Goal: Use online tool/utility: Utilize a website feature to perform a specific function

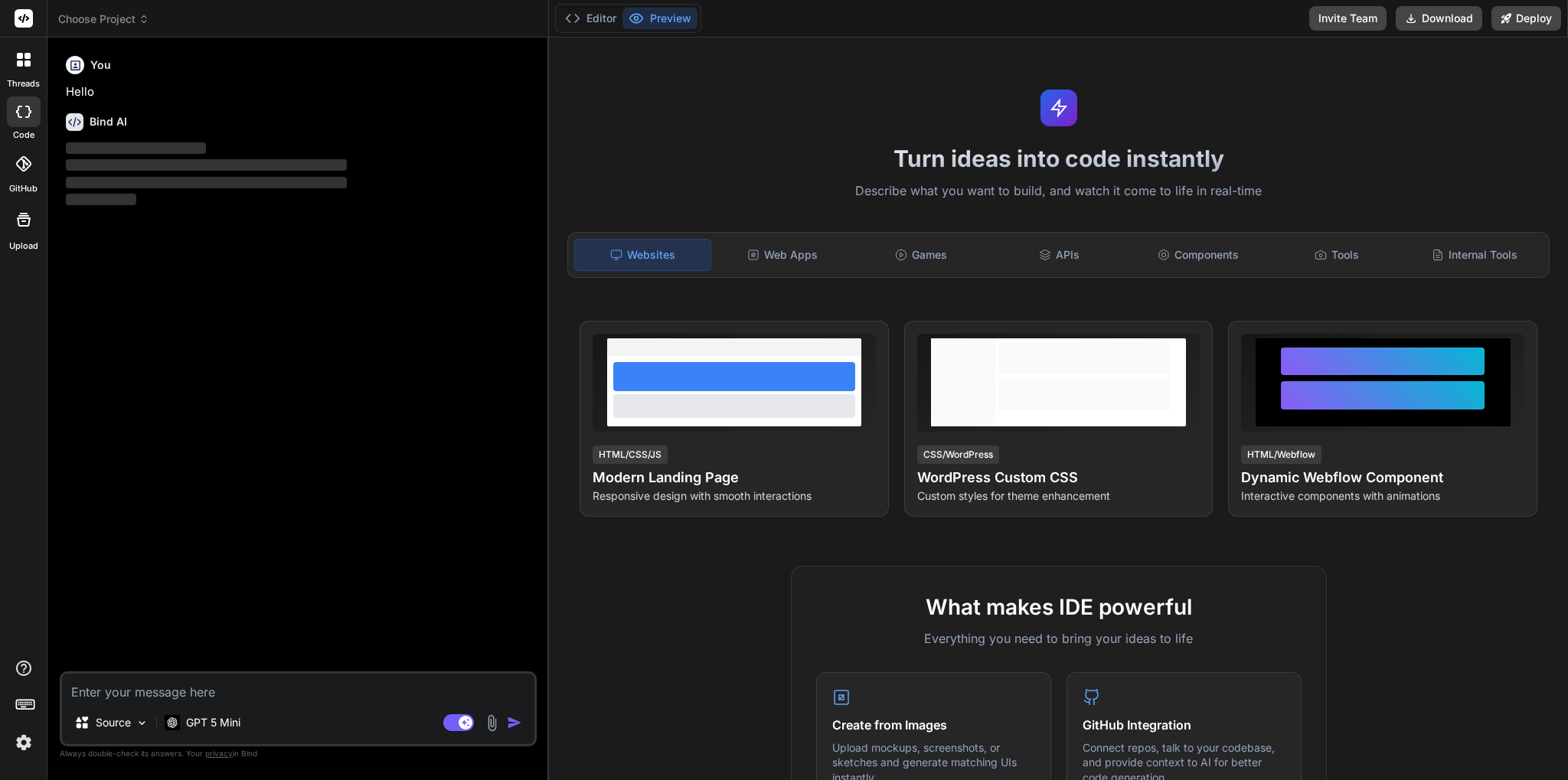
click at [0, 574] on div "threads code GitHub Upload" at bounding box center [23, 390] width 48 height 780
click at [20, 746] on img at bounding box center [23, 742] width 26 height 26
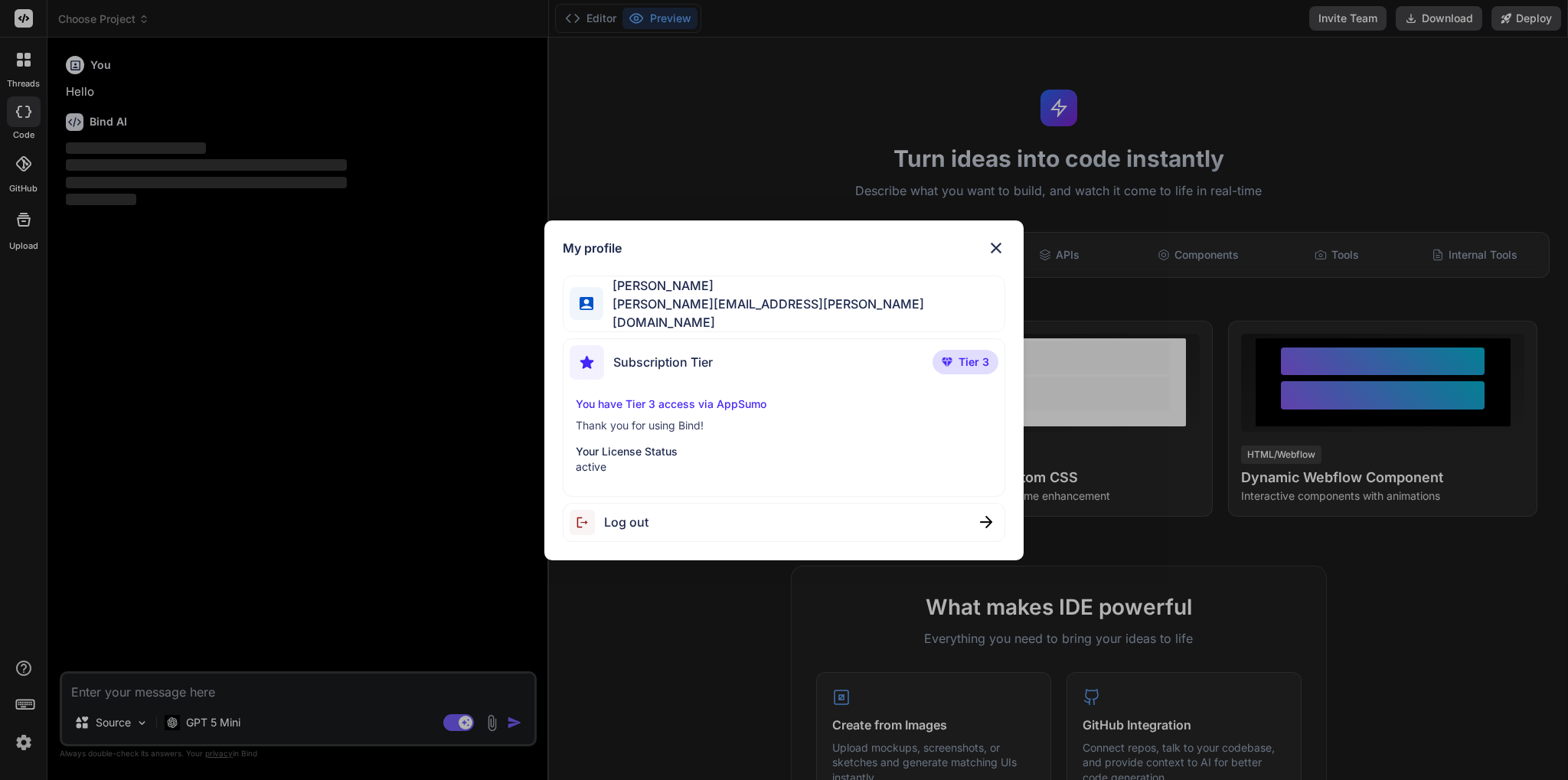
click at [20, 746] on div "My profile Nagesh Vemula nagesh@vemula.org Subscription Tier Tier 3 You have Ti…" at bounding box center [784, 390] width 1568 height 780
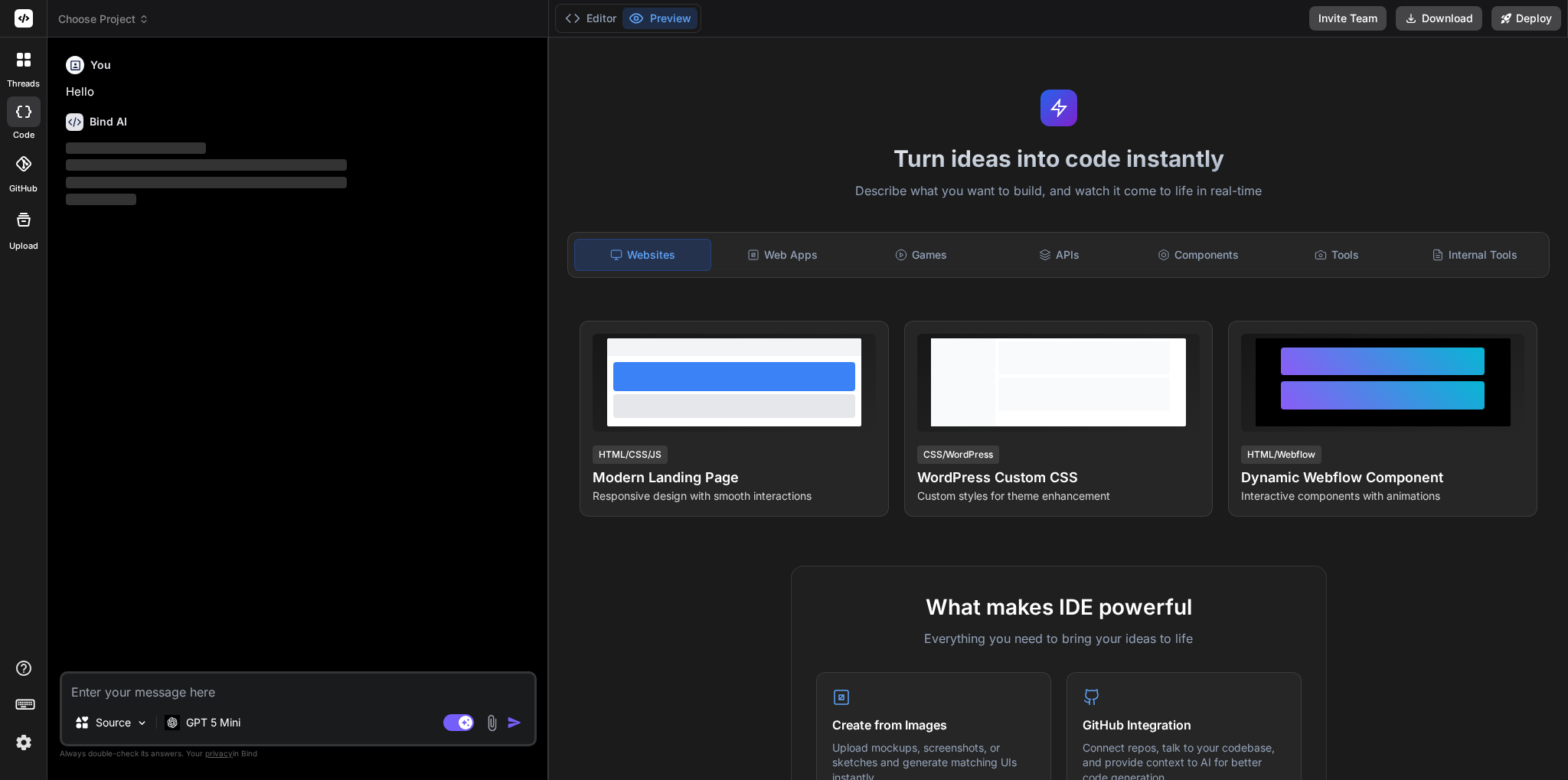
click at [26, 18] on rect at bounding box center [24, 19] width 19 height 19
type textarea "x"
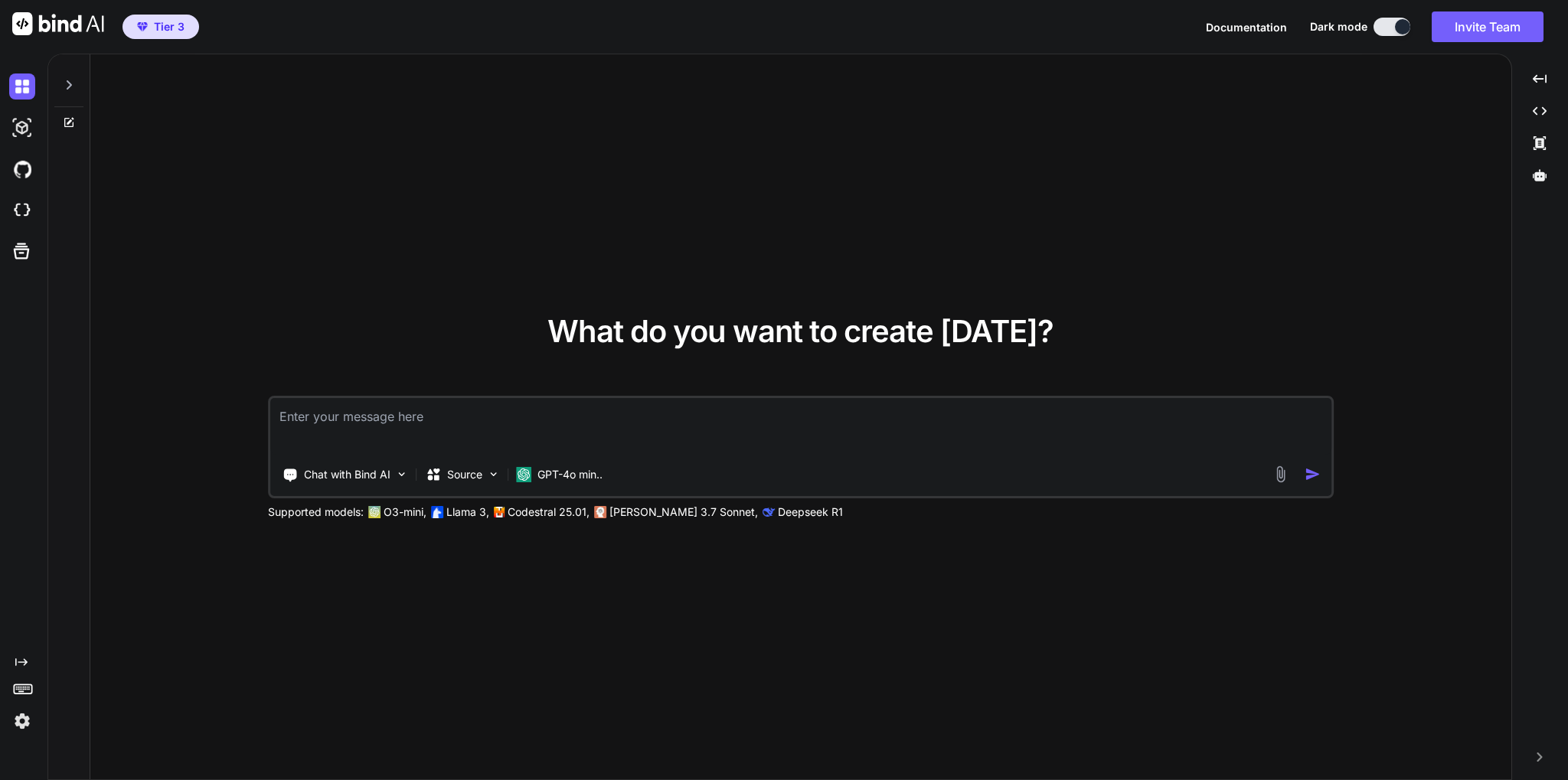
click at [1276, 479] on img at bounding box center [1280, 474] width 18 height 18
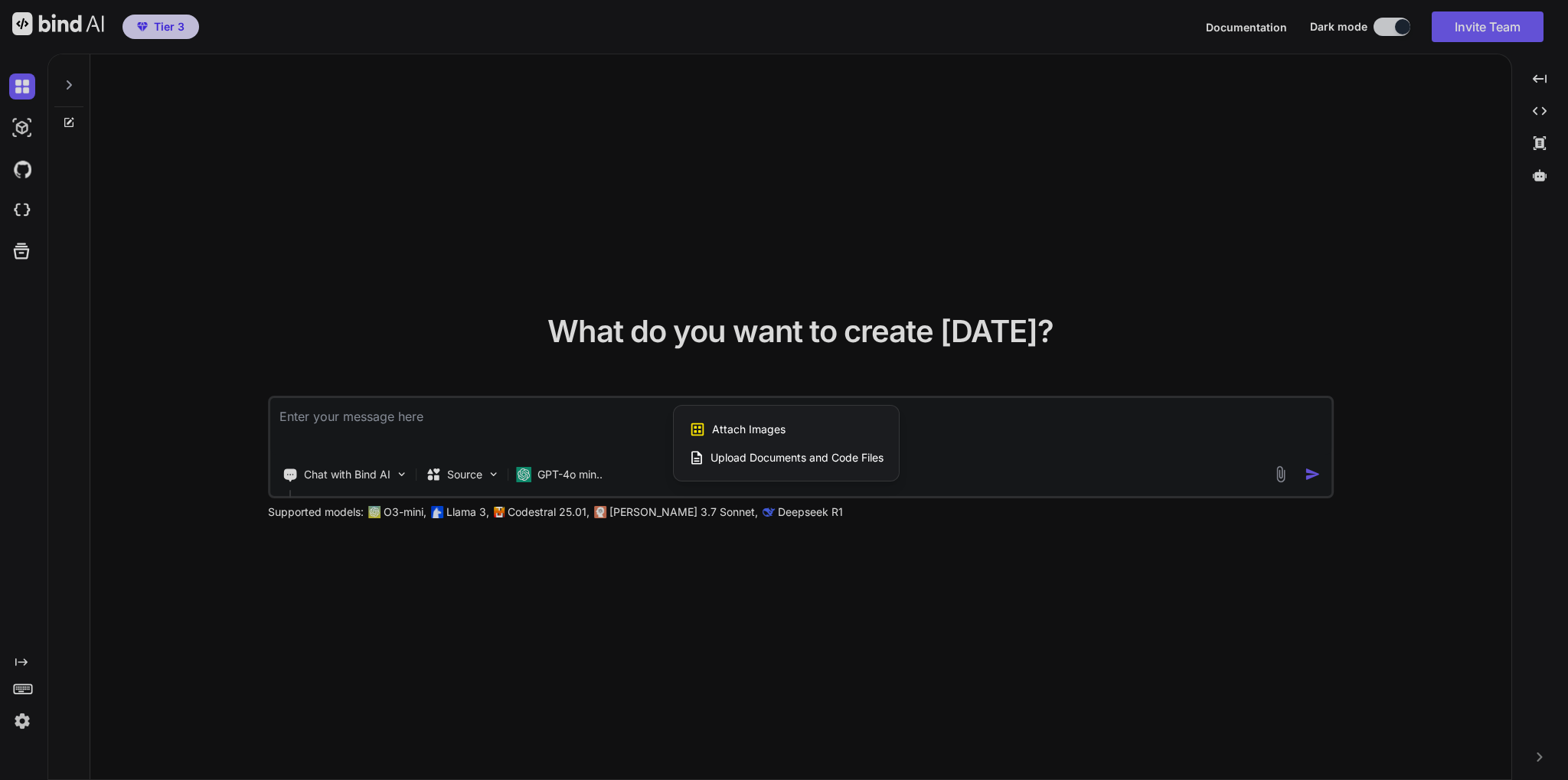
click at [754, 463] on span "Upload Documents and Code Files" at bounding box center [797, 458] width 173 height 16
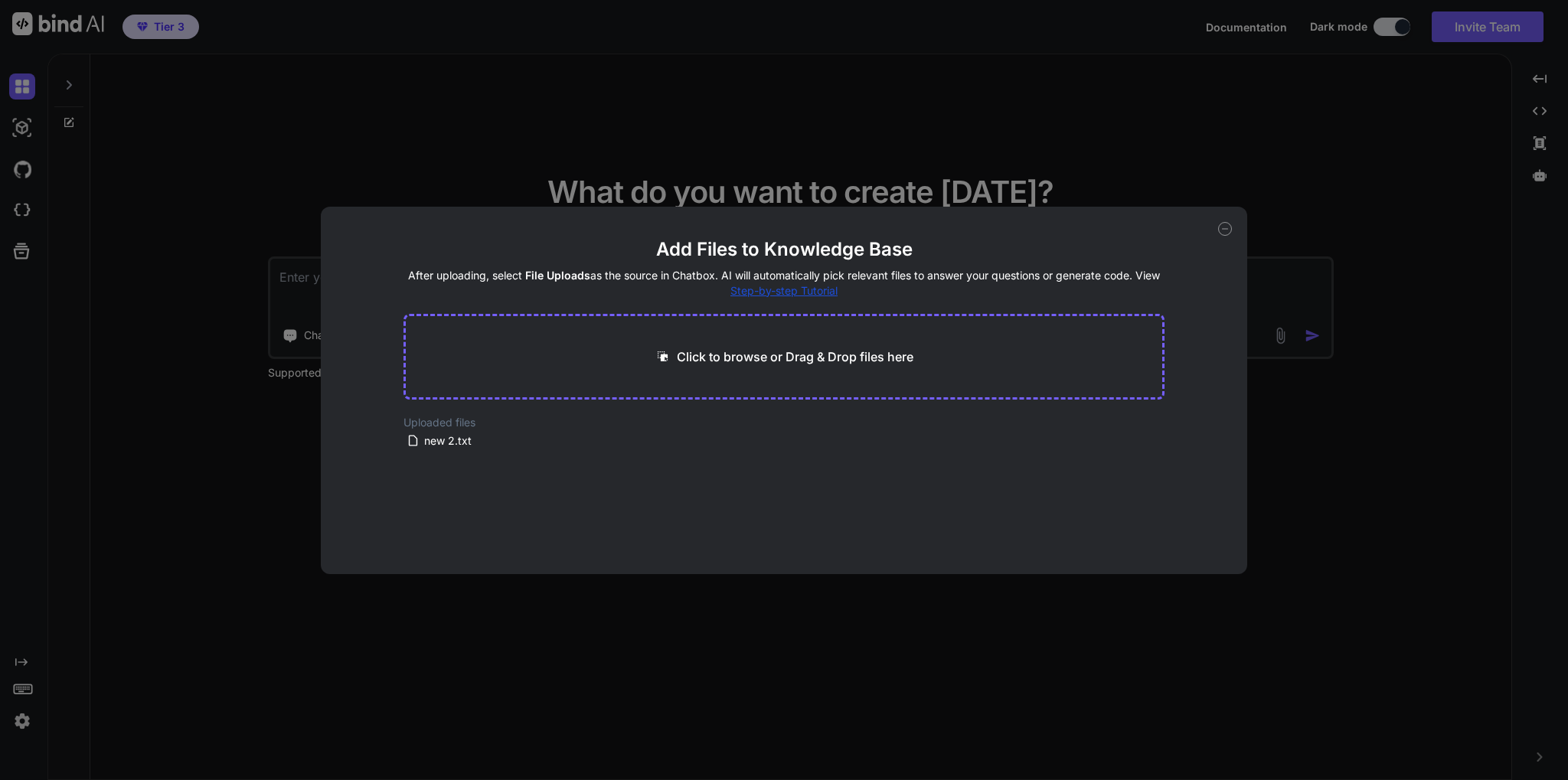
type textarea "x"
click at [724, 354] on p "Click to browse or Drag & Drop files here" at bounding box center [795, 357] width 237 height 19
type input "C:\fakepath\fulfillment-inv-new-comma (1).xlsx"
click at [1225, 227] on icon at bounding box center [1225, 229] width 14 height 14
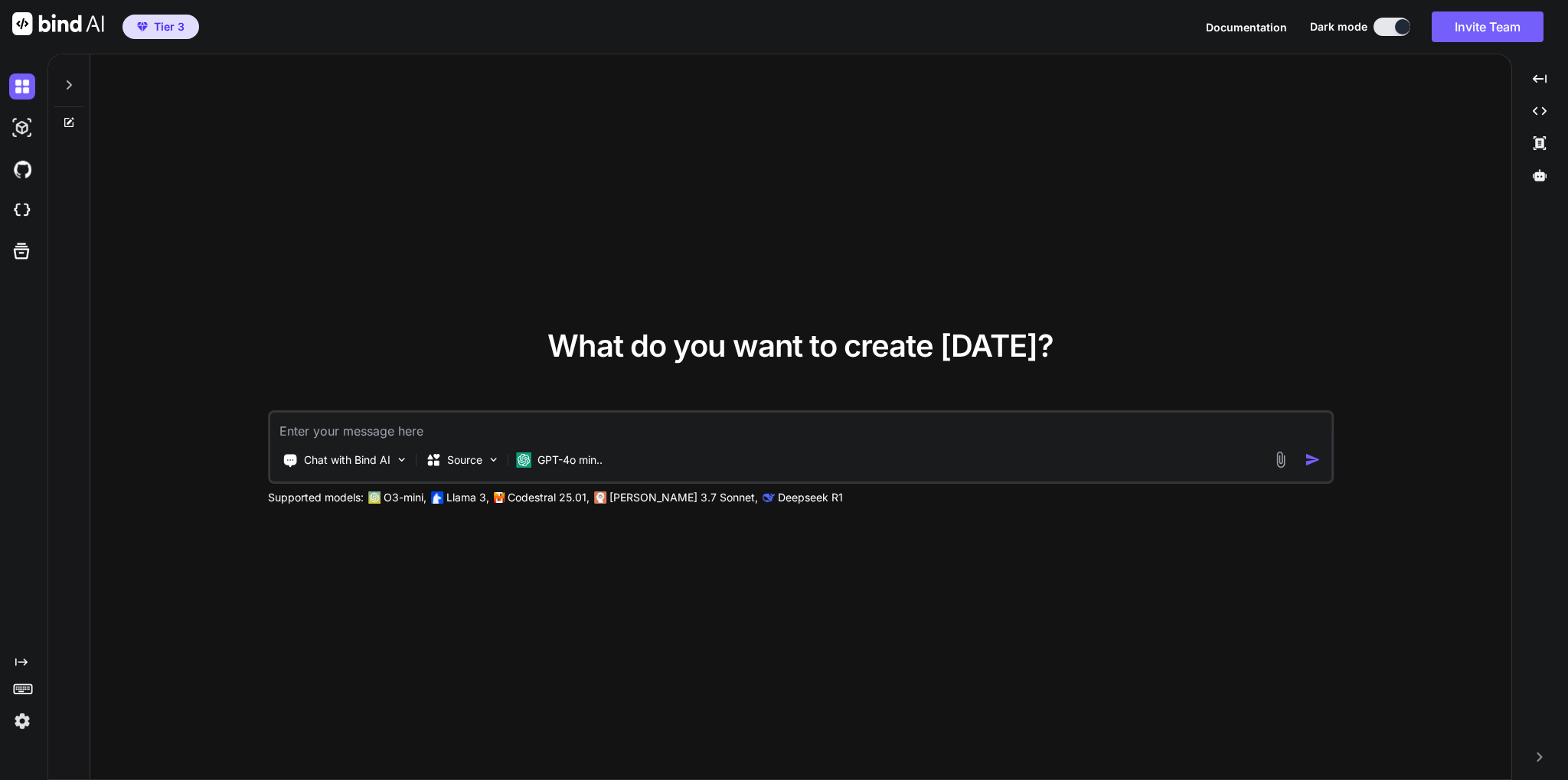
click at [398, 600] on div "What do you want to create [DATE]? Chat with Bind AI Source GPT-4o min.. Suppor…" at bounding box center [801, 418] width 1421 height 726
click at [387, 462] on p "Chat with Bind AI" at bounding box center [347, 460] width 87 height 16
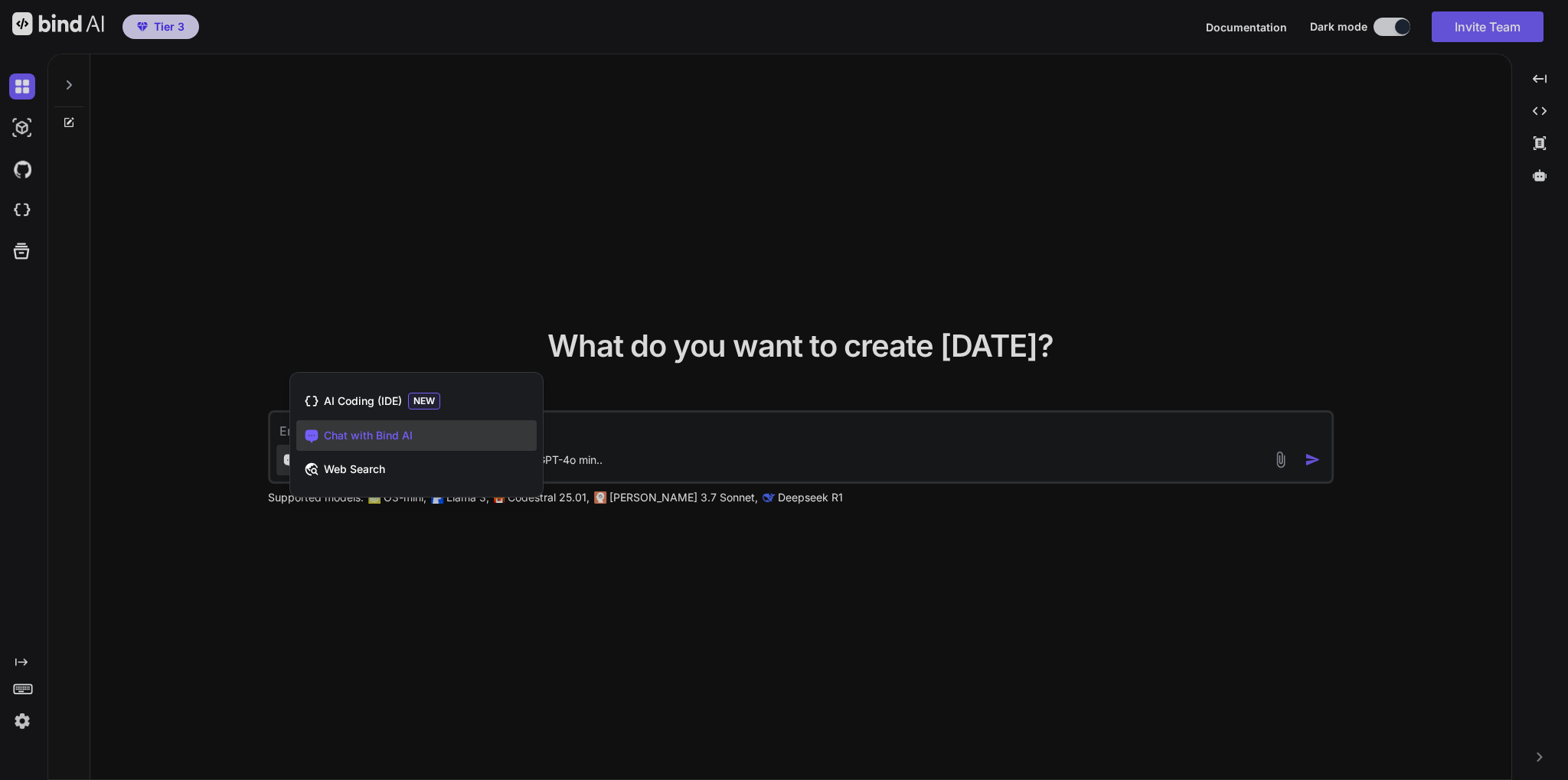
click at [383, 520] on div at bounding box center [784, 390] width 1568 height 780
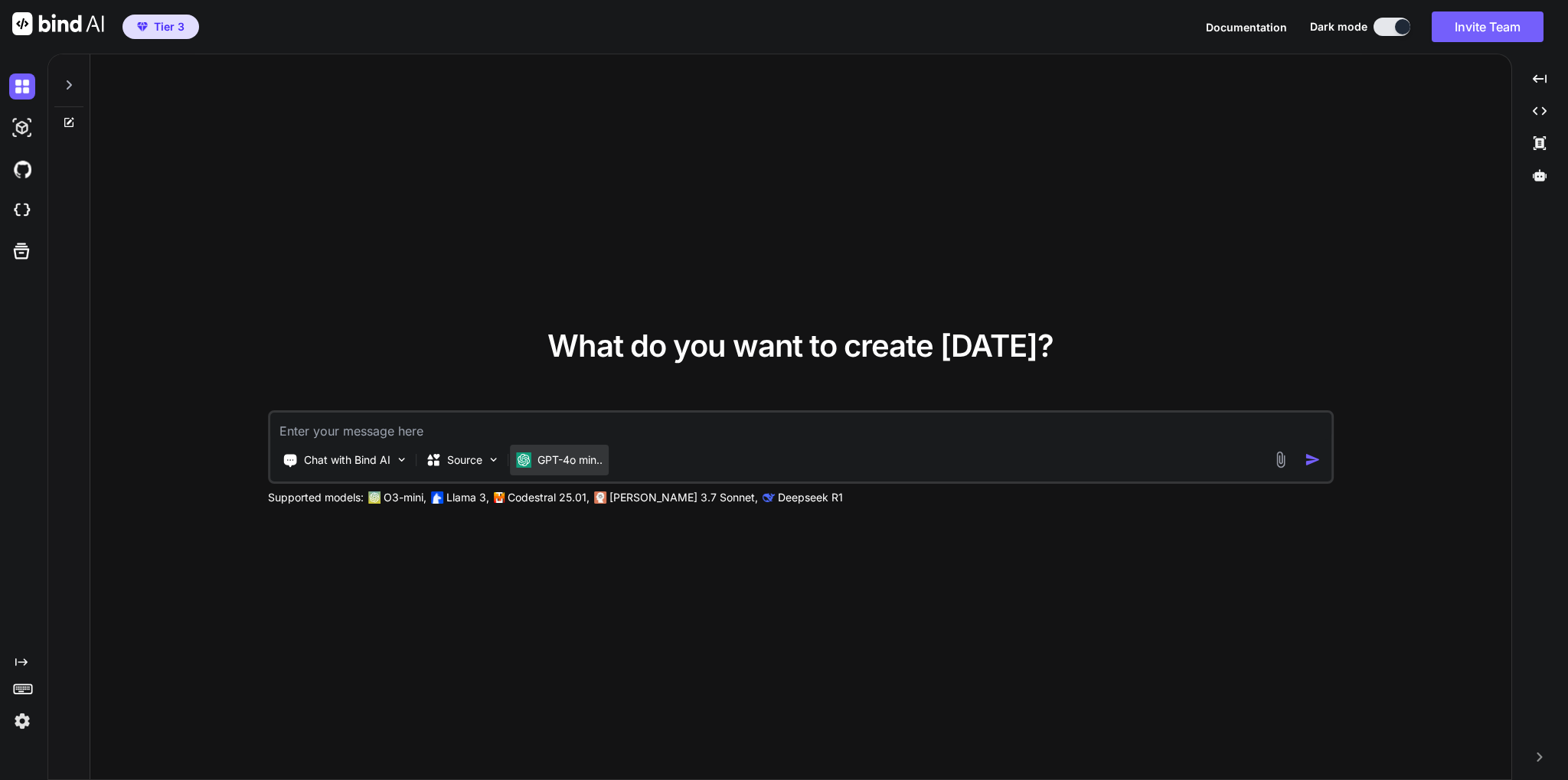
click at [542, 456] on p "GPT-4o min.." at bounding box center [569, 460] width 65 height 16
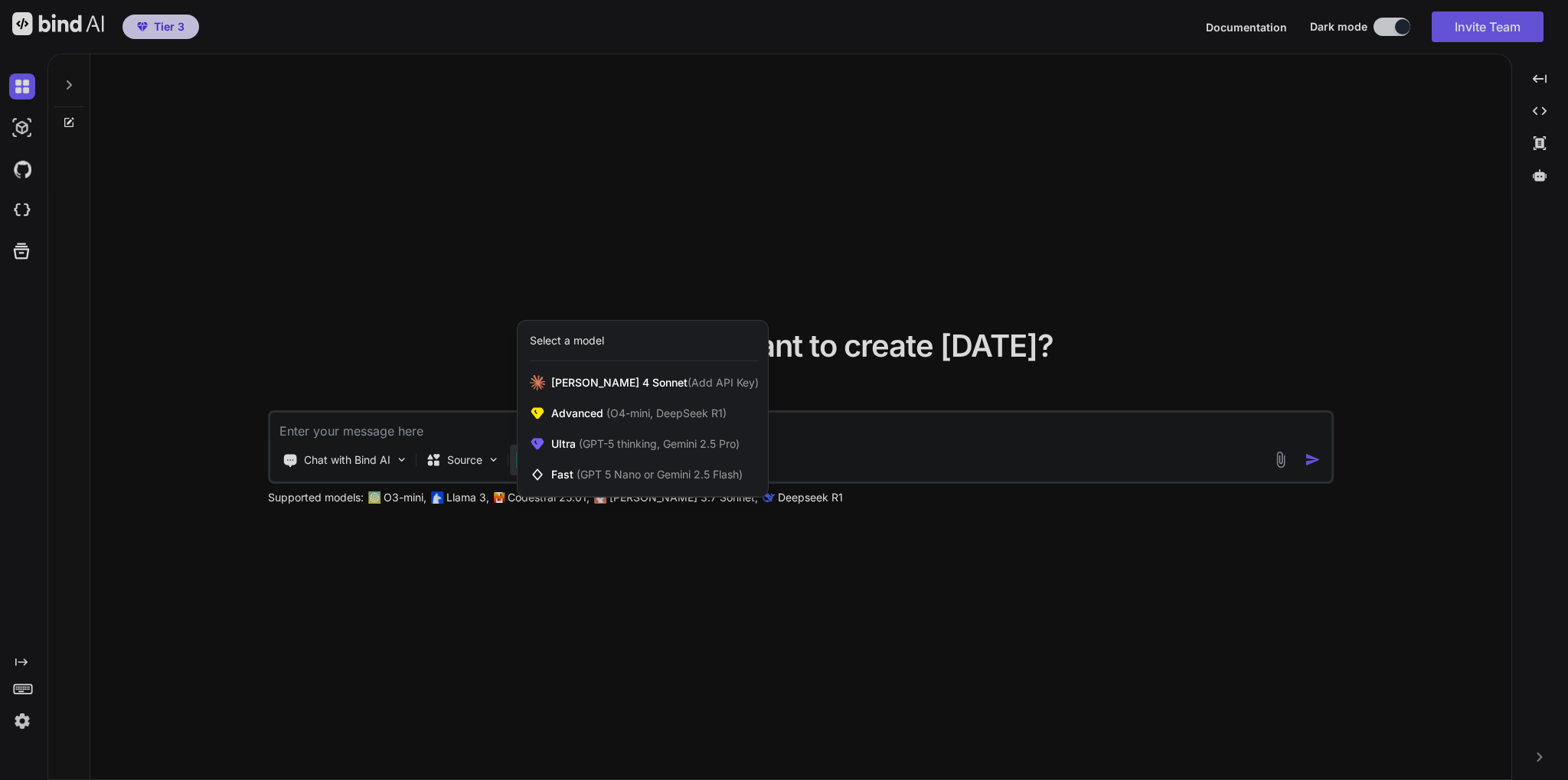
click at [548, 531] on div at bounding box center [784, 390] width 1568 height 780
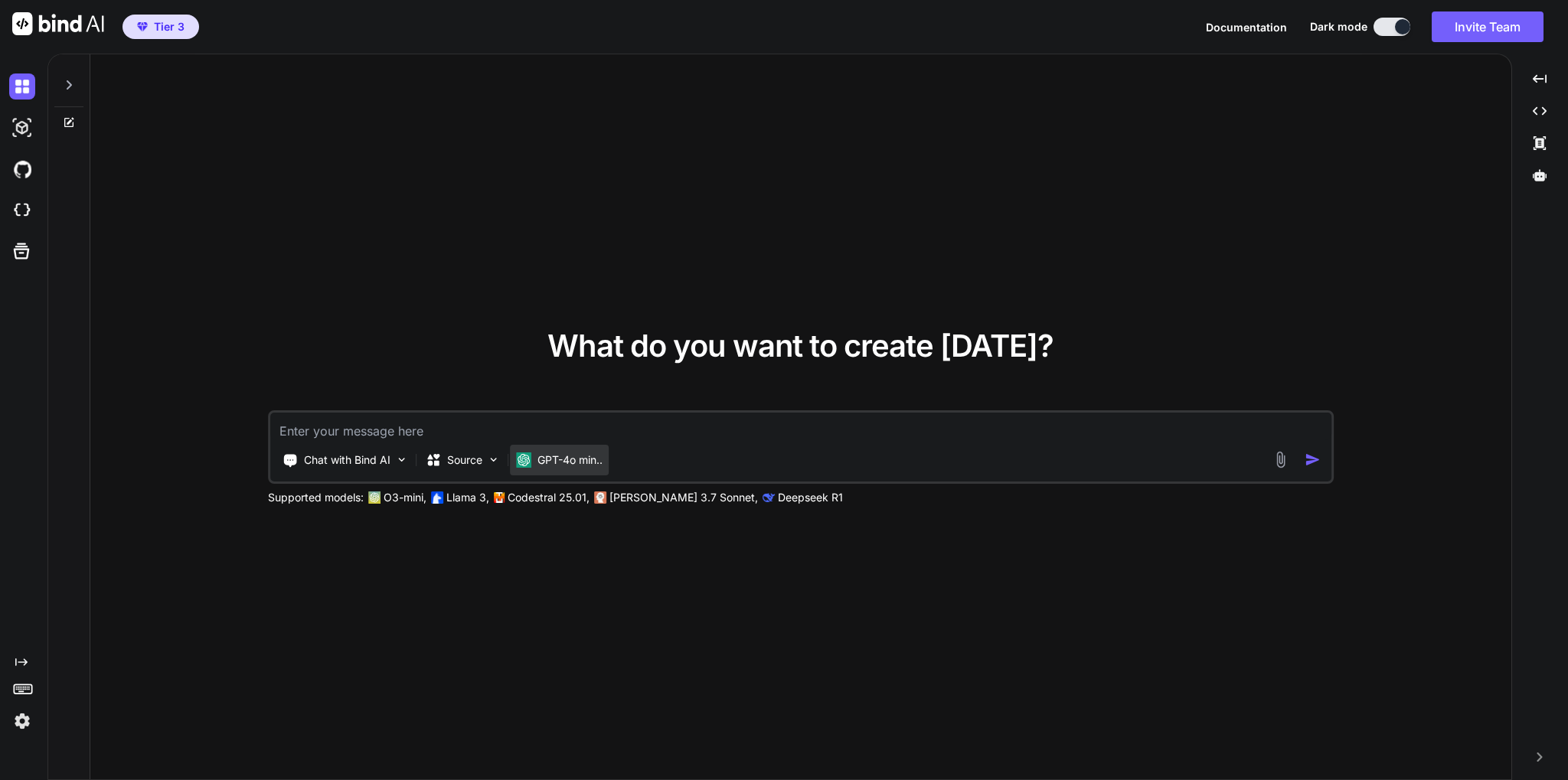
click at [563, 469] on div "GPT-4o min.." at bounding box center [559, 460] width 98 height 30
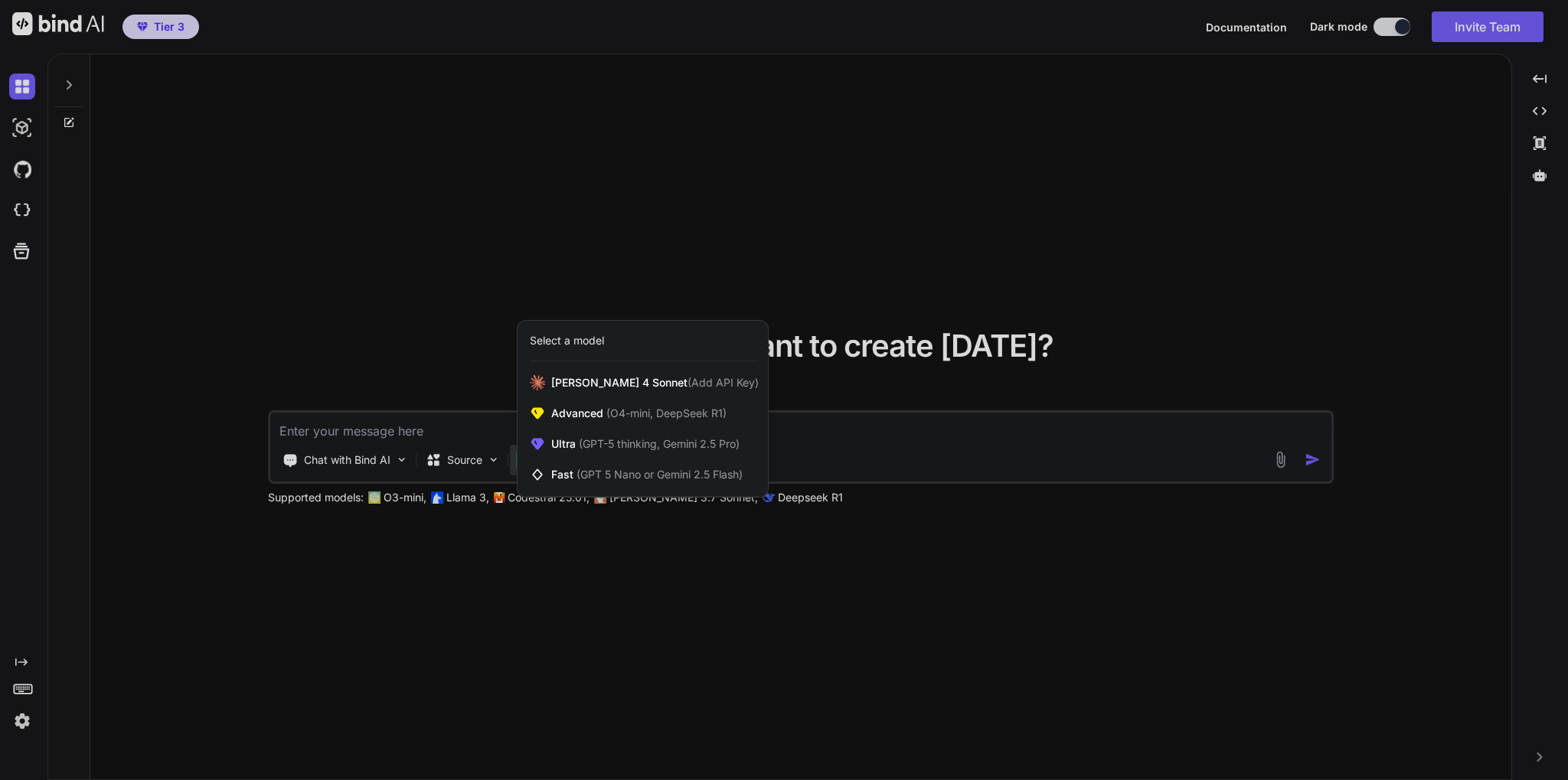
click at [570, 607] on div at bounding box center [784, 390] width 1568 height 780
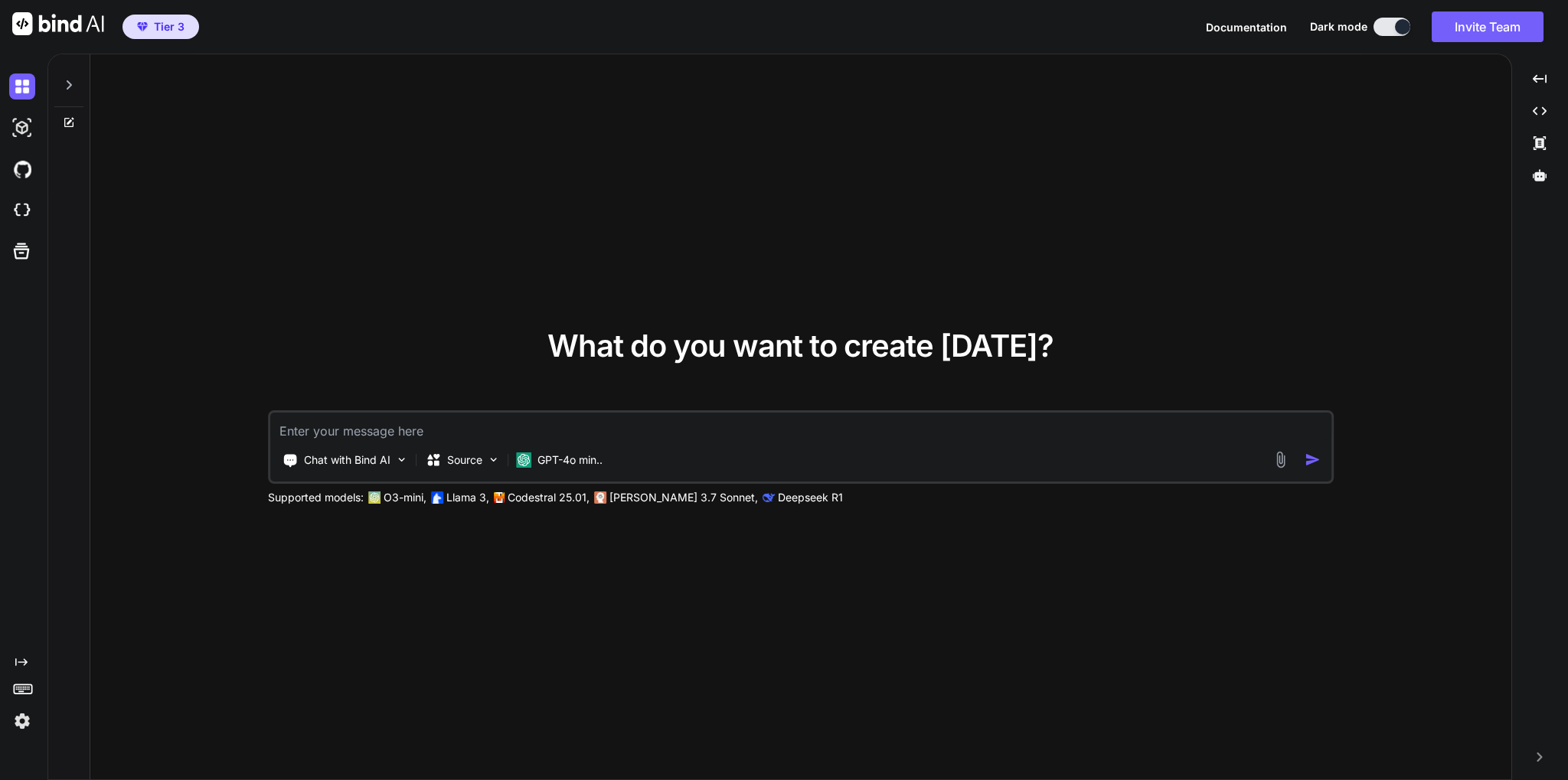
click at [1275, 462] on img at bounding box center [1280, 459] width 18 height 18
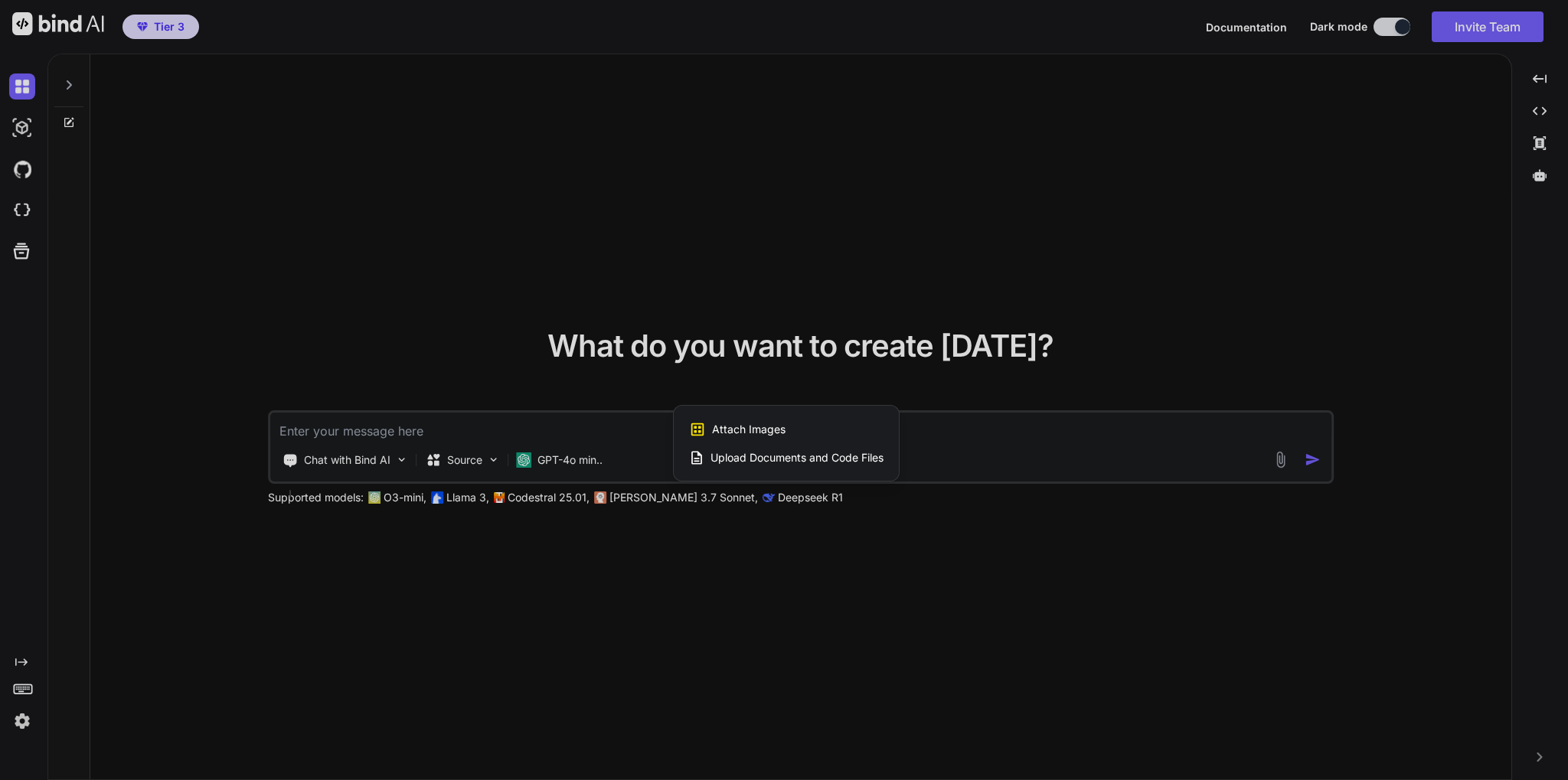
click at [821, 453] on span "Upload Documents and Code Files" at bounding box center [797, 458] width 173 height 16
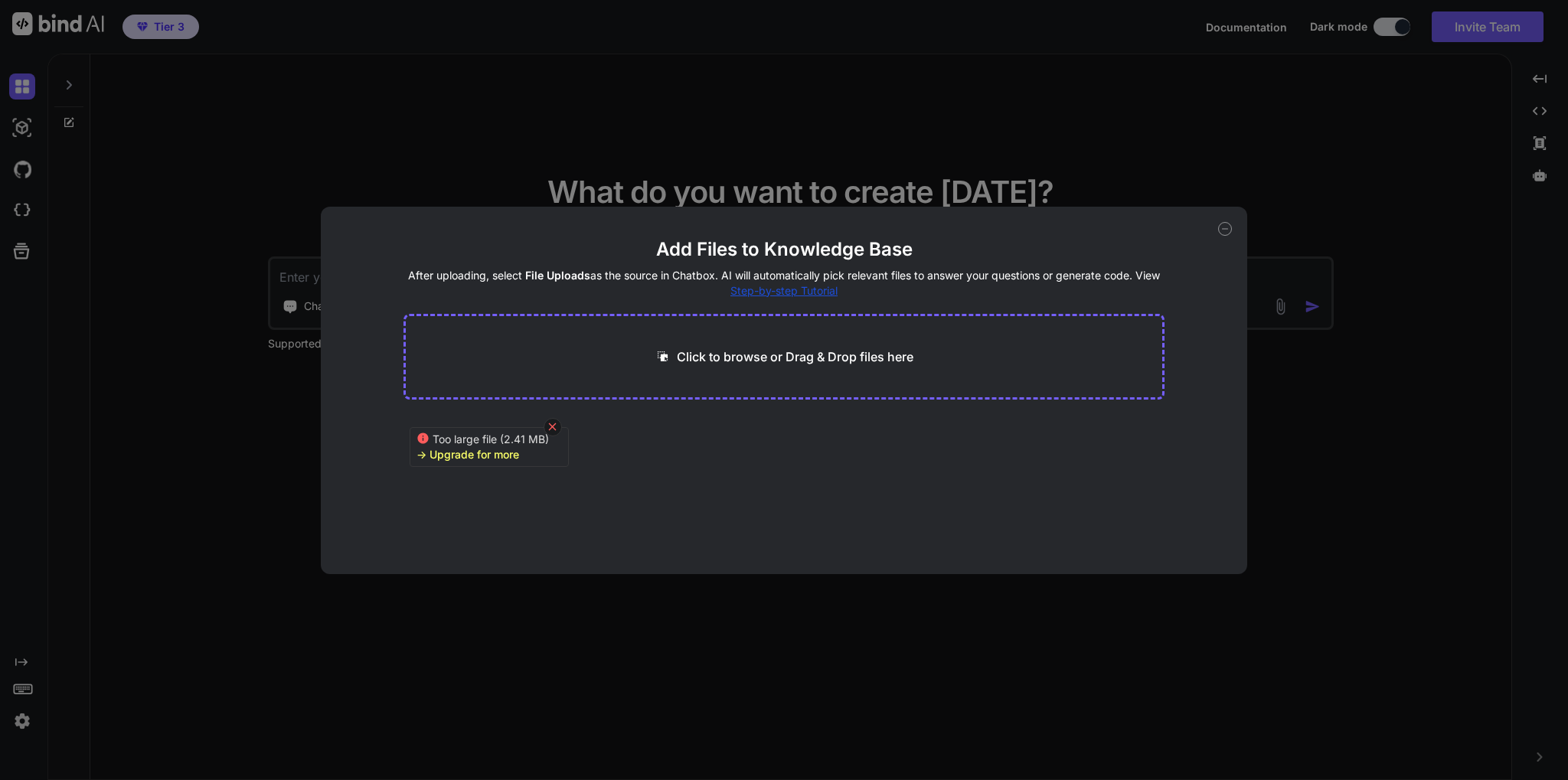
click at [553, 425] on icon at bounding box center [552, 426] width 13 height 13
click at [611, 435] on icon at bounding box center [614, 440] width 13 height 13
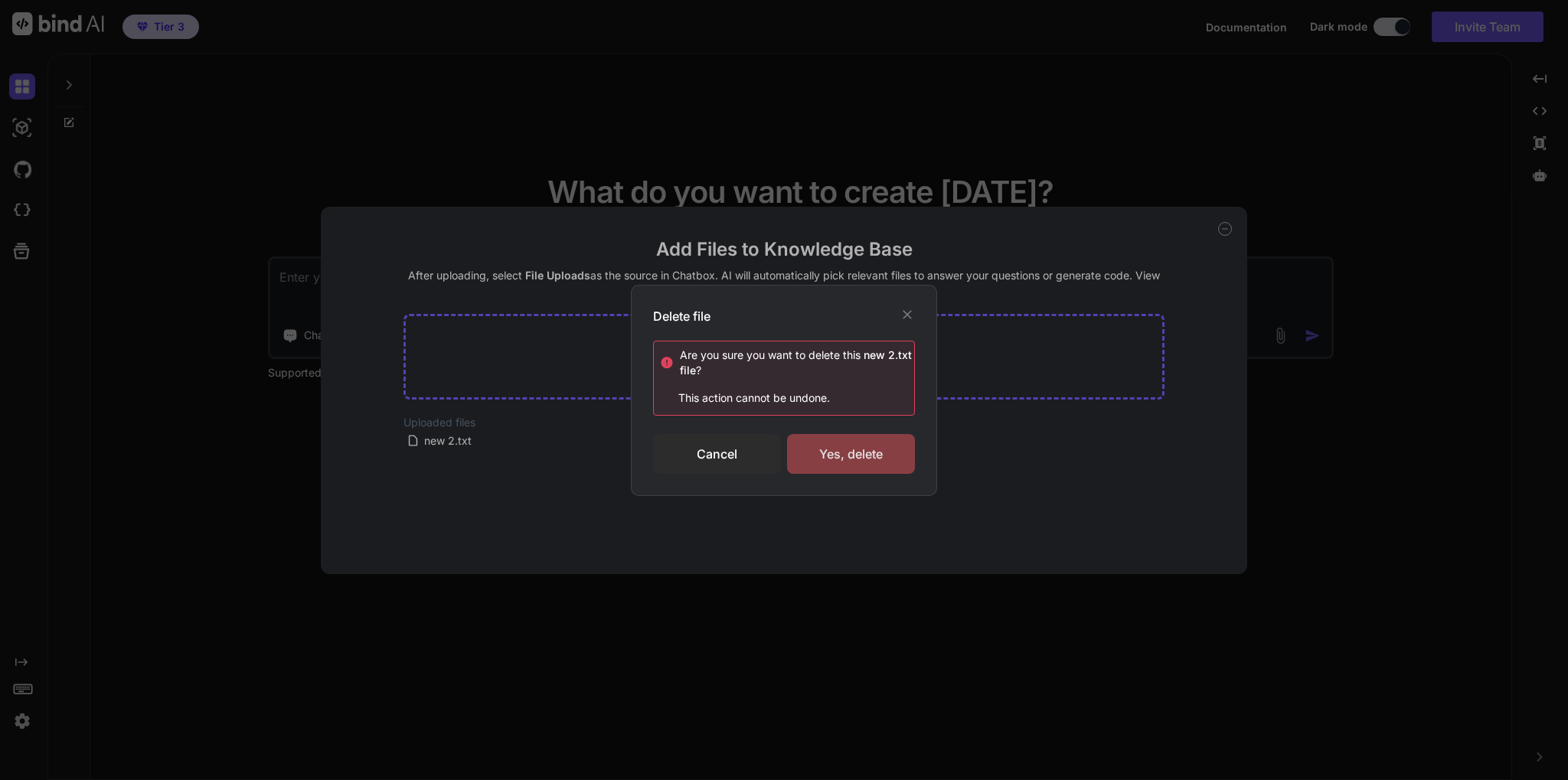
click at [833, 442] on div "Yes, delete" at bounding box center [851, 454] width 128 height 40
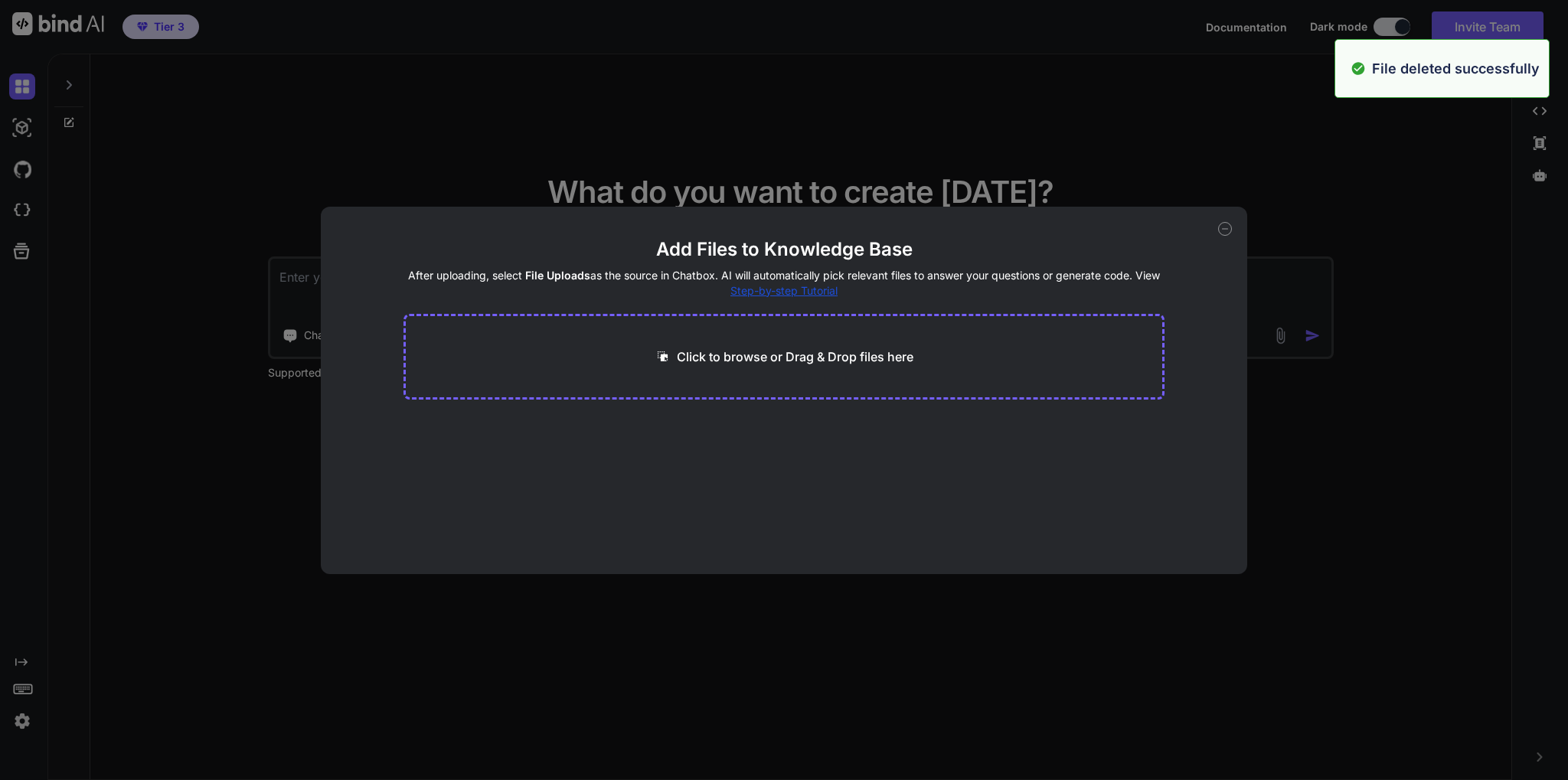
click at [807, 357] on p "Click to browse or Drag & Drop files here" at bounding box center [795, 357] width 237 height 19
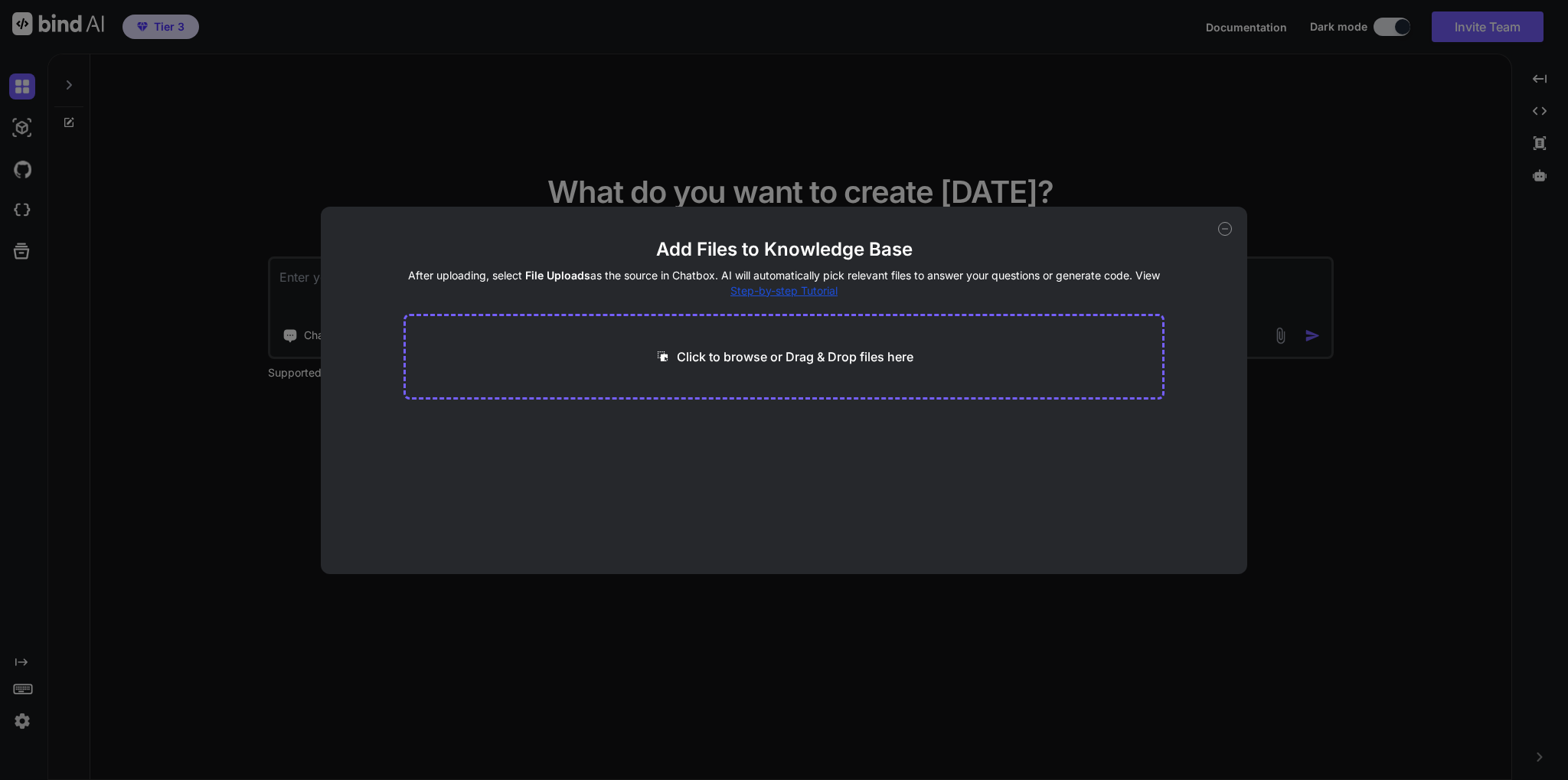
type input "C:\fakepath\fulfillment-inv-new-comma (1).xlsx"
click at [1220, 228] on icon at bounding box center [1225, 229] width 14 height 14
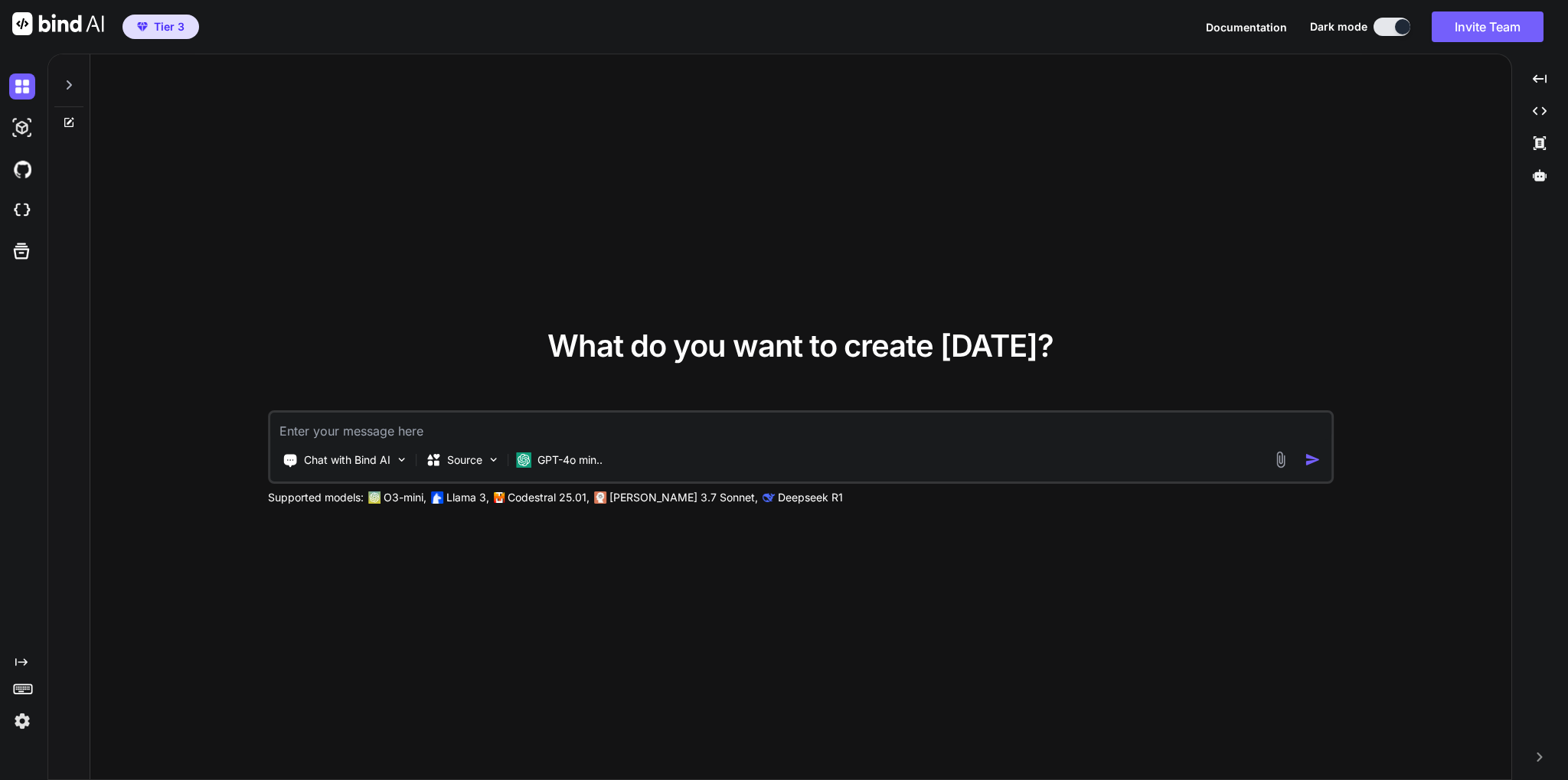
click at [24, 721] on img at bounding box center [22, 721] width 26 height 26
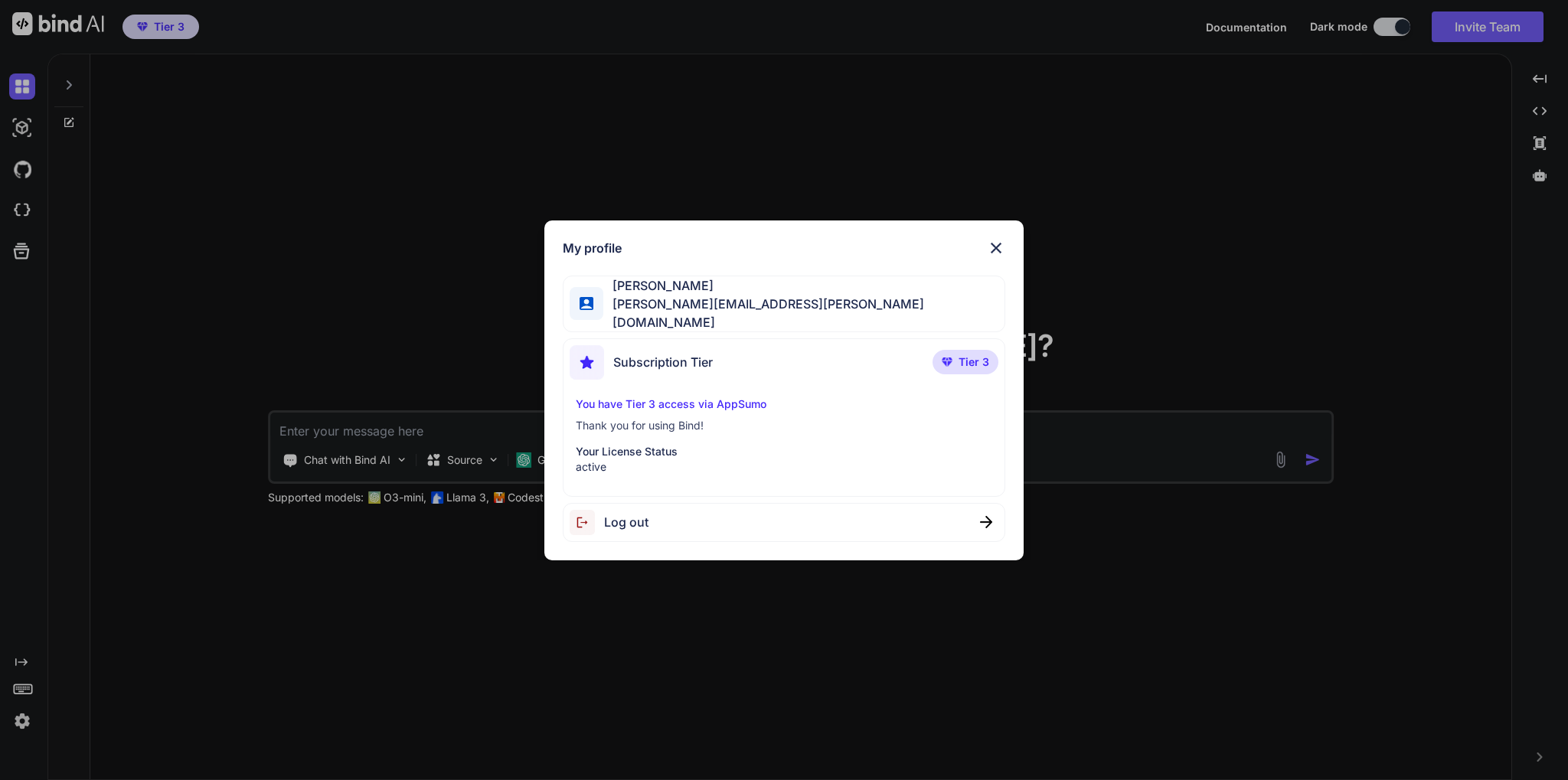
click at [996, 246] on img at bounding box center [996, 248] width 19 height 19
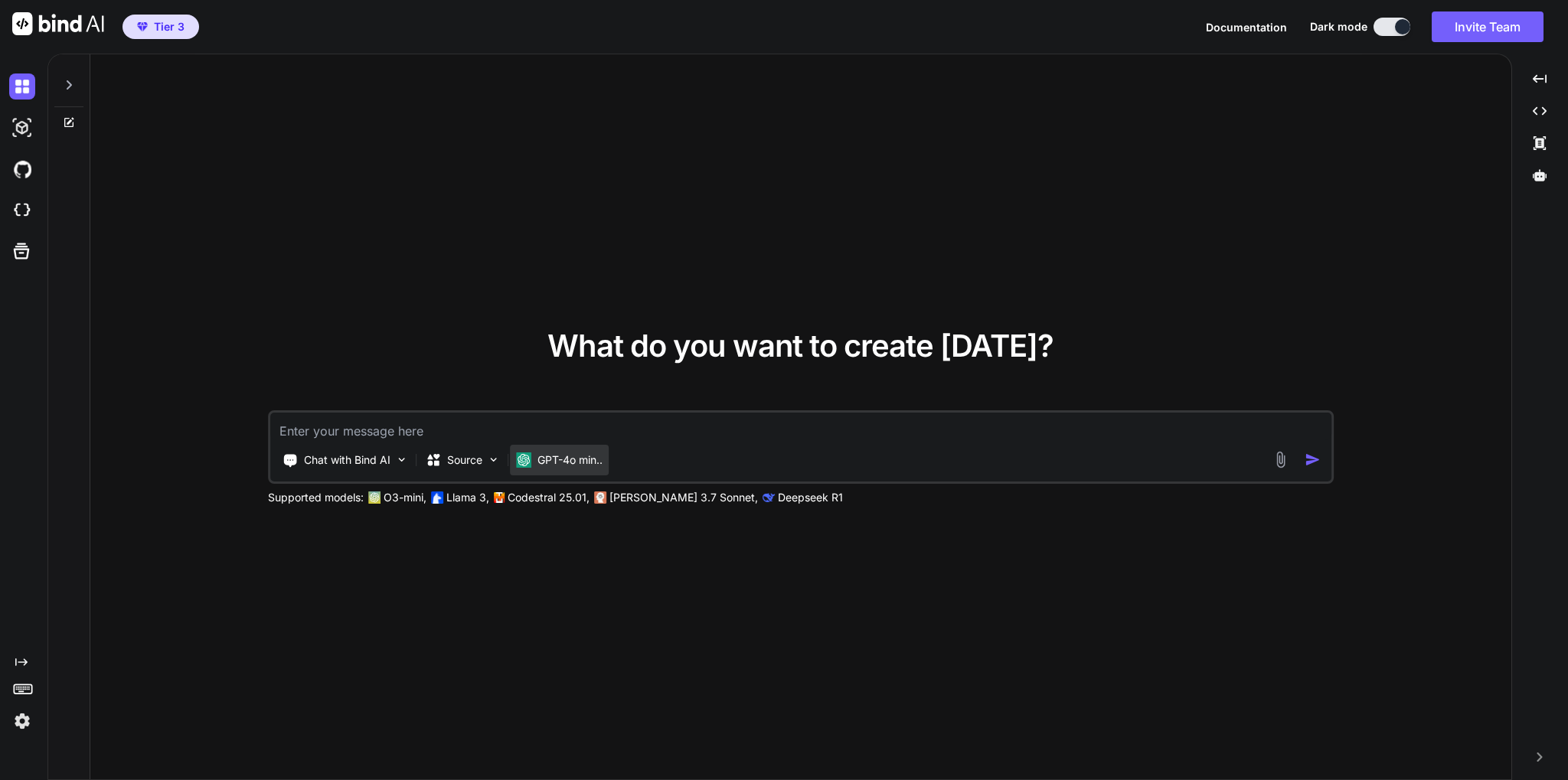
click at [533, 458] on div "GPT-4o min.." at bounding box center [559, 460] width 87 height 16
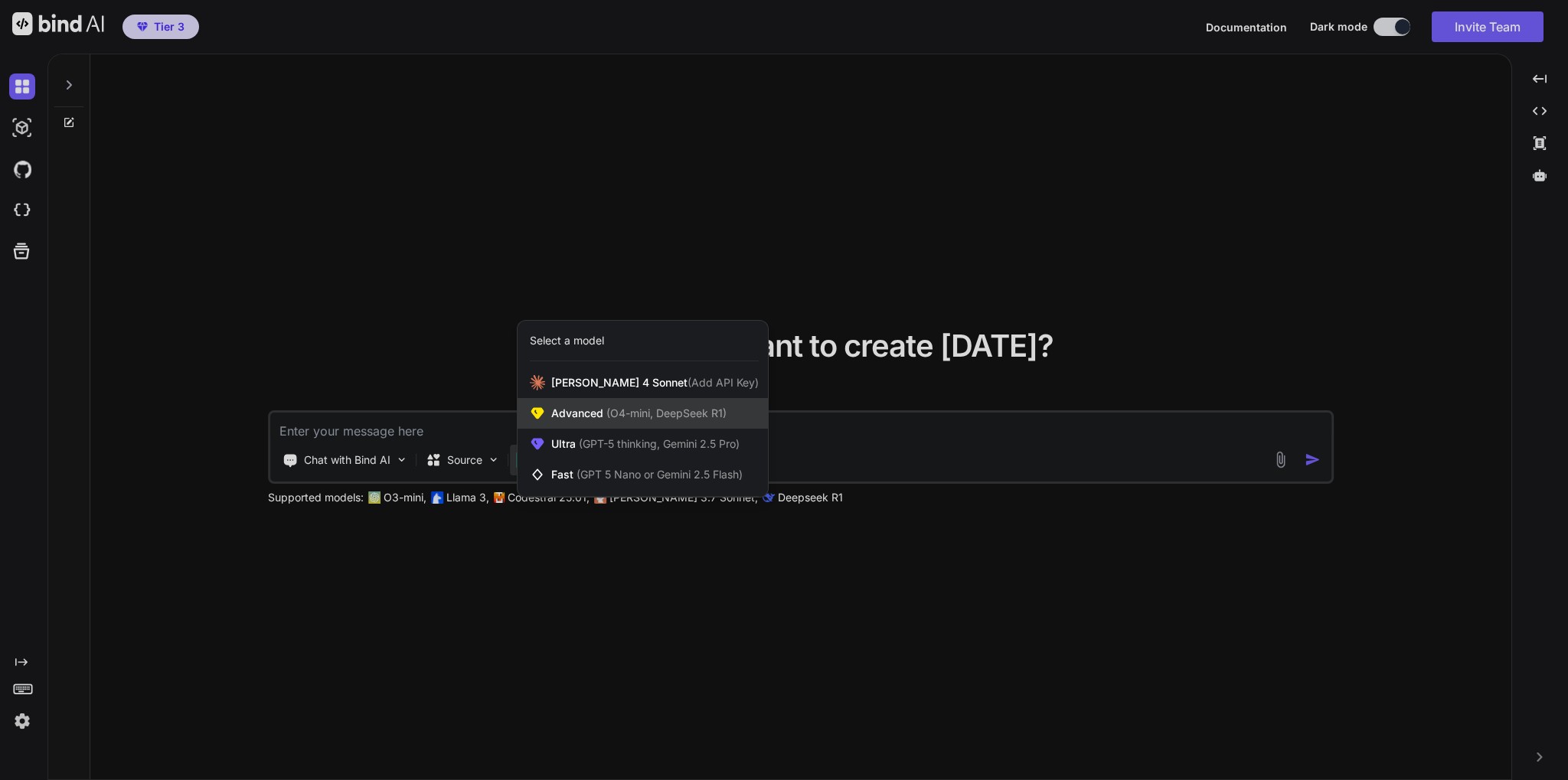
click at [658, 408] on span "(O4-mini, DeepSeek R1)" at bounding box center [665, 413] width 123 height 13
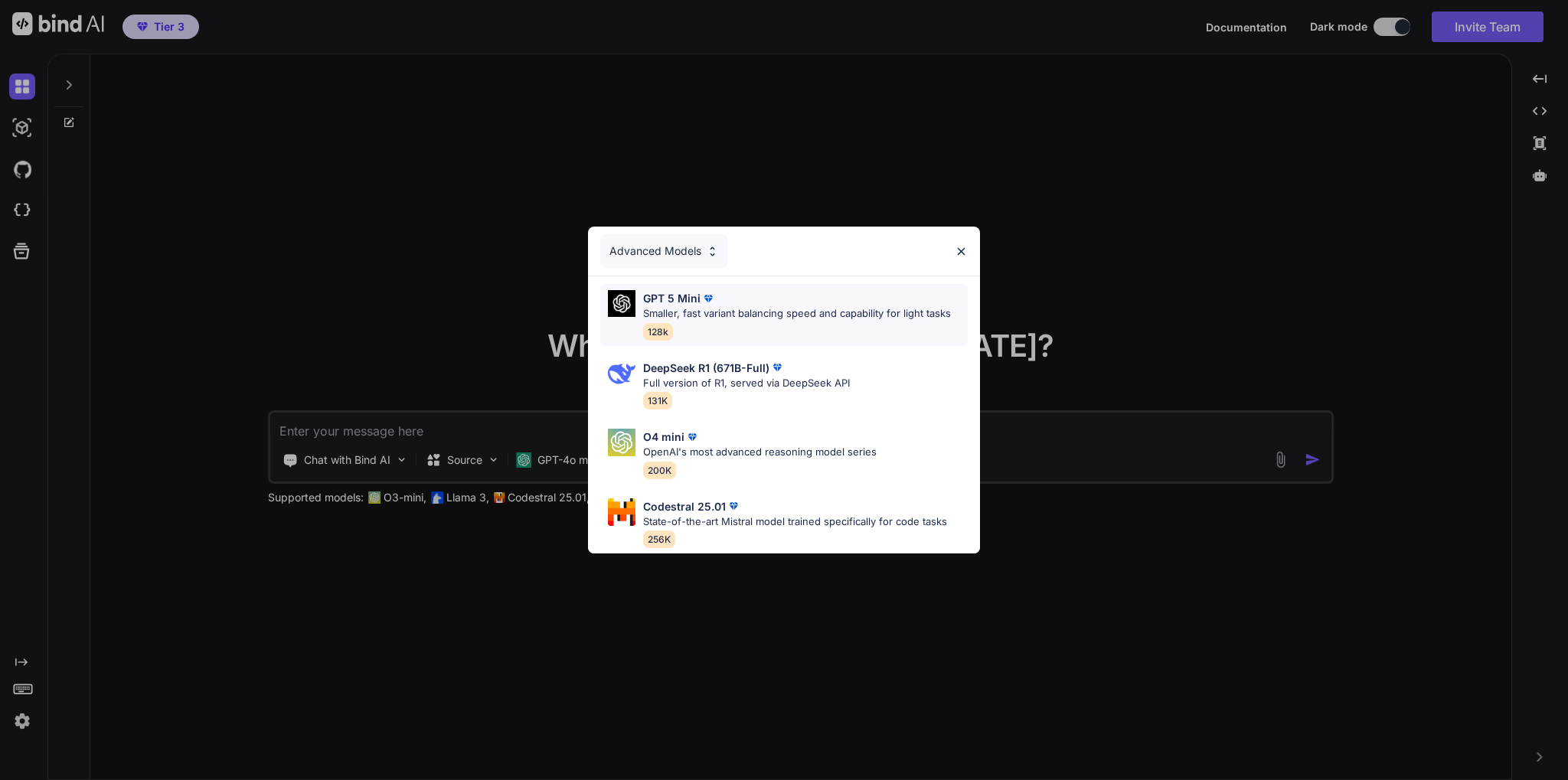
click at [769, 294] on div "GPT 5 Mini" at bounding box center [797, 298] width 308 height 16
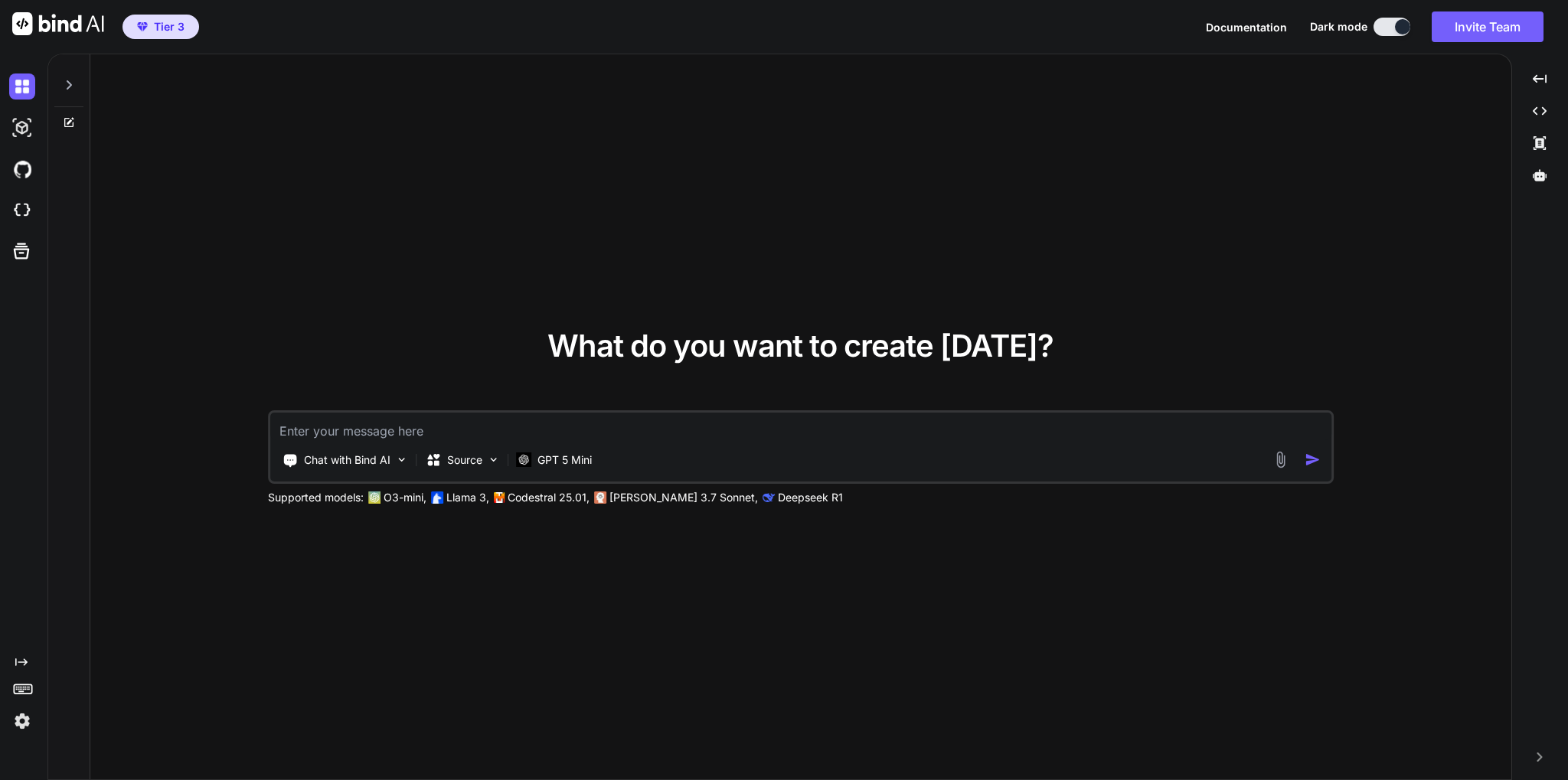
click at [1276, 454] on img at bounding box center [1280, 459] width 18 height 18
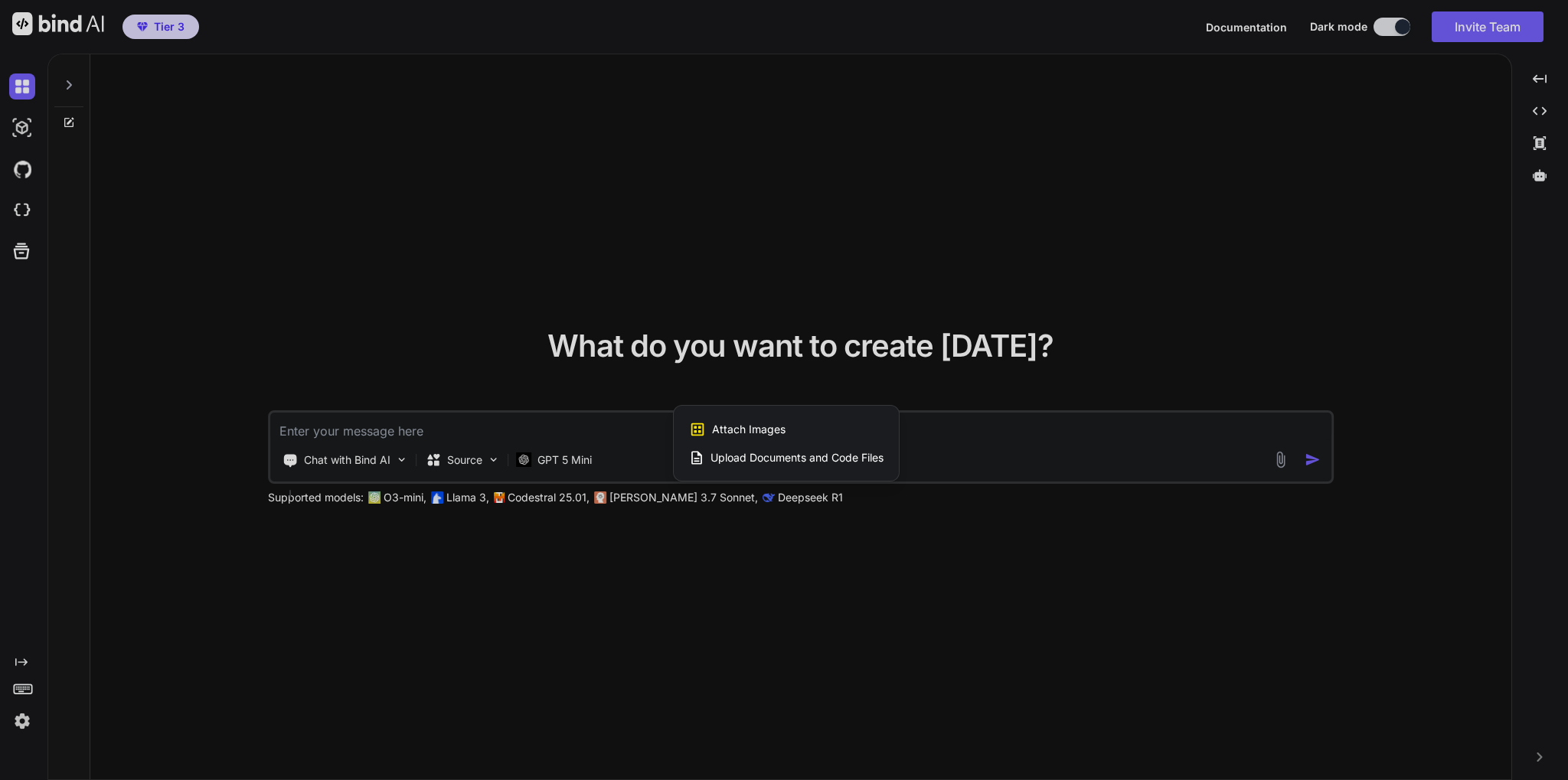
click at [807, 454] on span "Upload Documents and Code Files" at bounding box center [797, 458] width 173 height 16
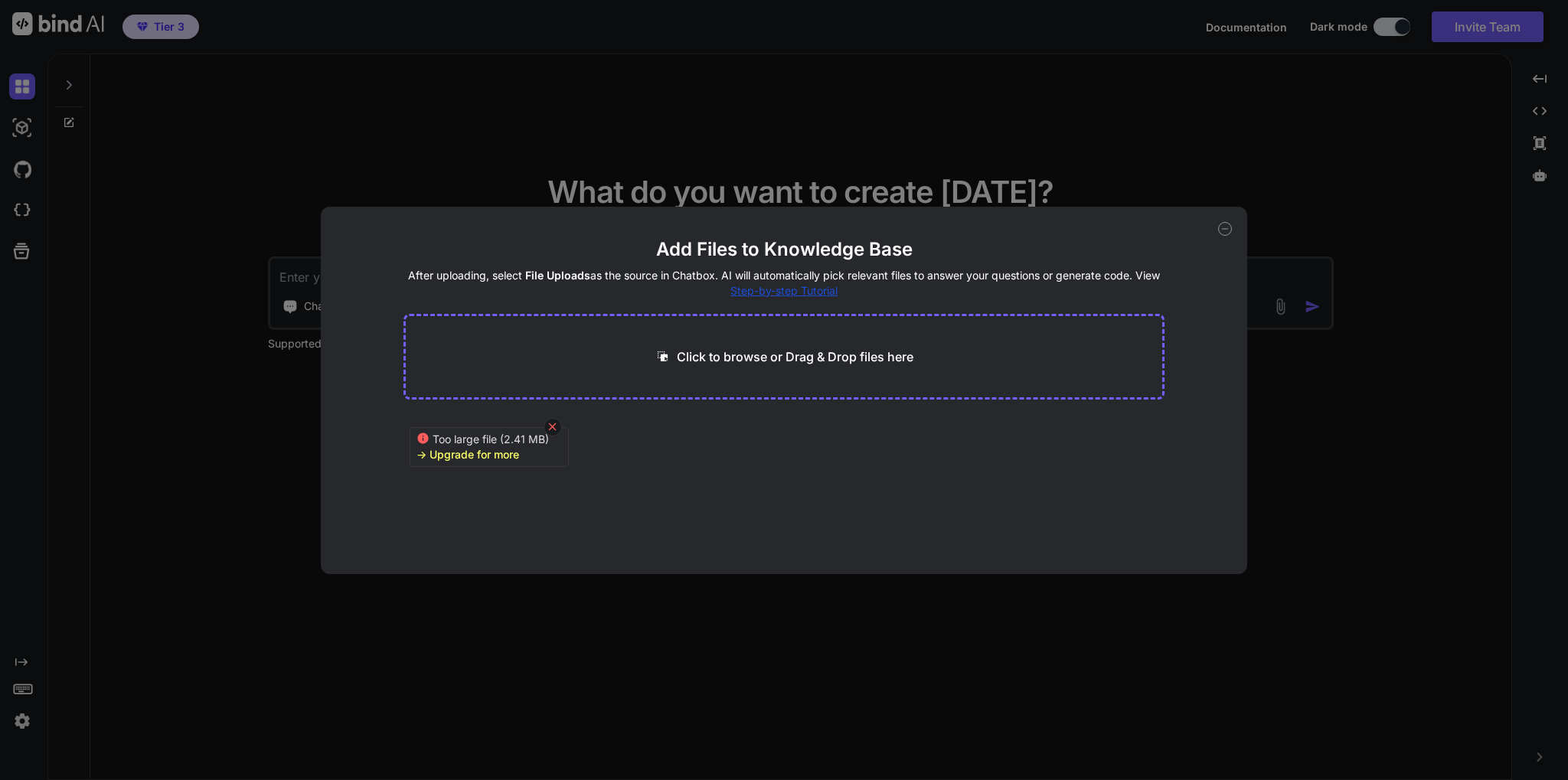
click at [549, 424] on icon at bounding box center [552, 426] width 13 height 13
click at [1227, 234] on icon at bounding box center [1225, 229] width 14 height 14
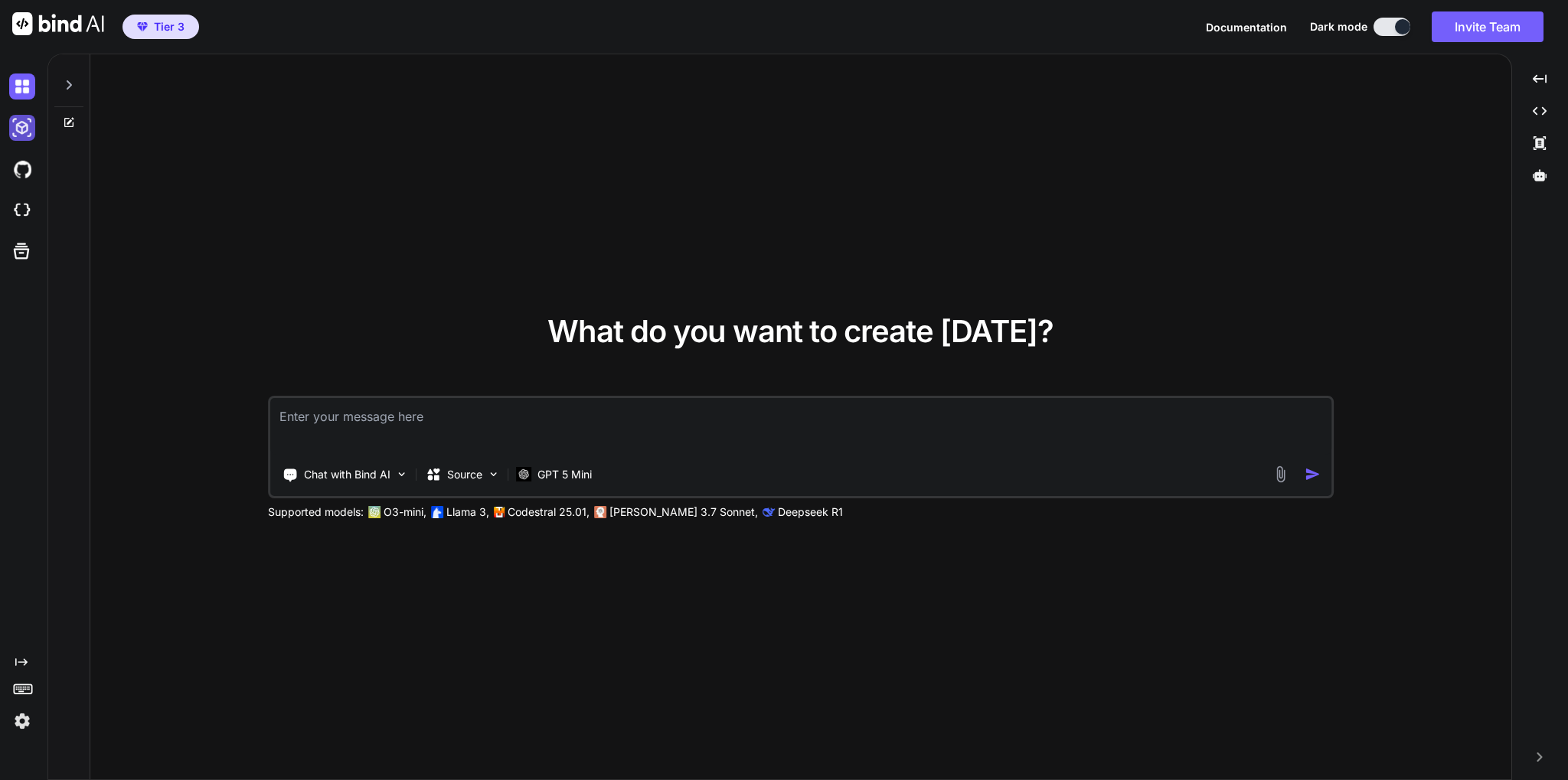
click at [17, 129] on img at bounding box center [22, 127] width 26 height 26
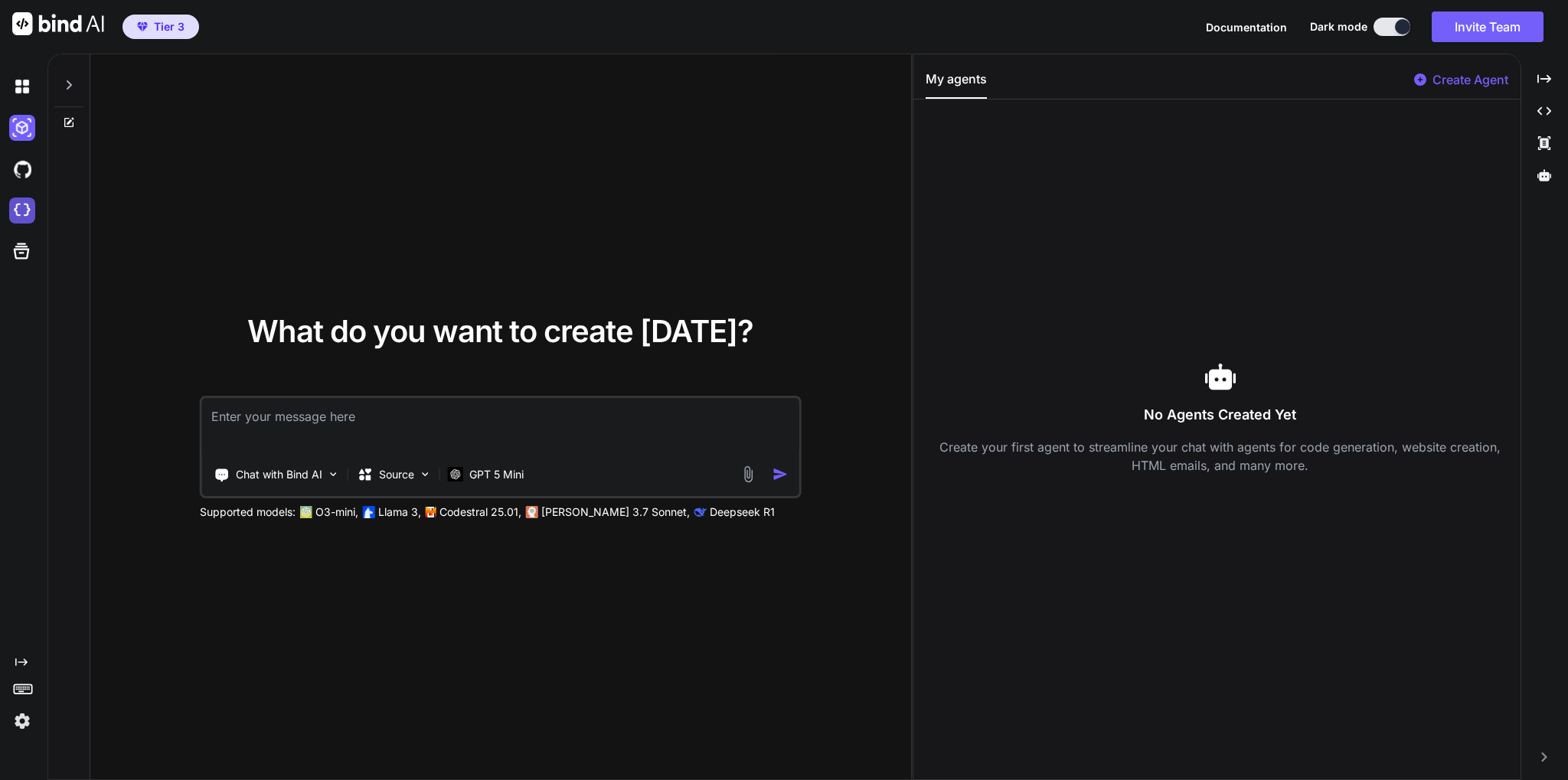
click at [30, 209] on img at bounding box center [22, 210] width 26 height 26
click at [163, 26] on span "Tier 3" at bounding box center [169, 27] width 30 height 16
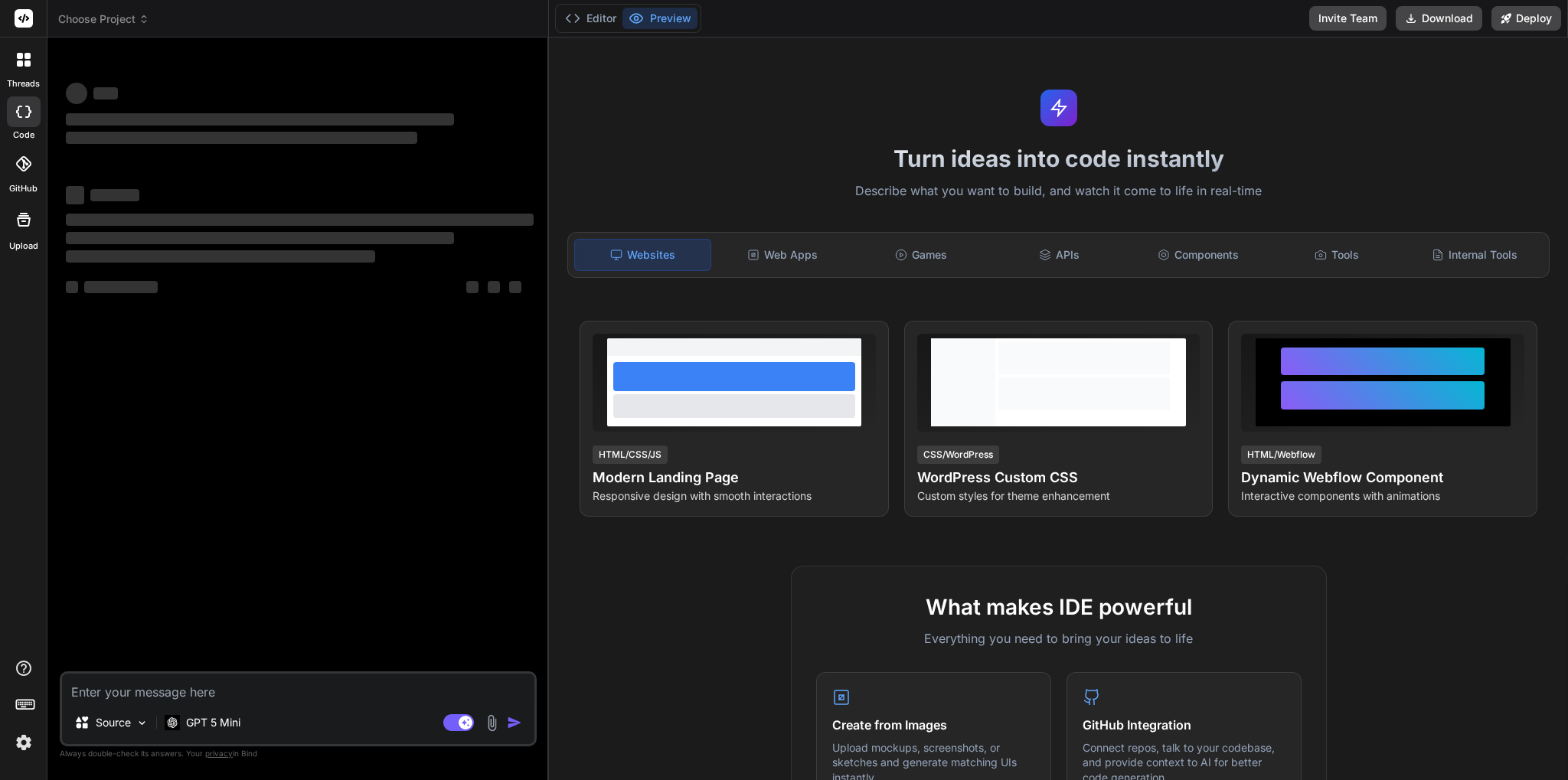
click at [496, 720] on img at bounding box center [492, 723] width 18 height 18
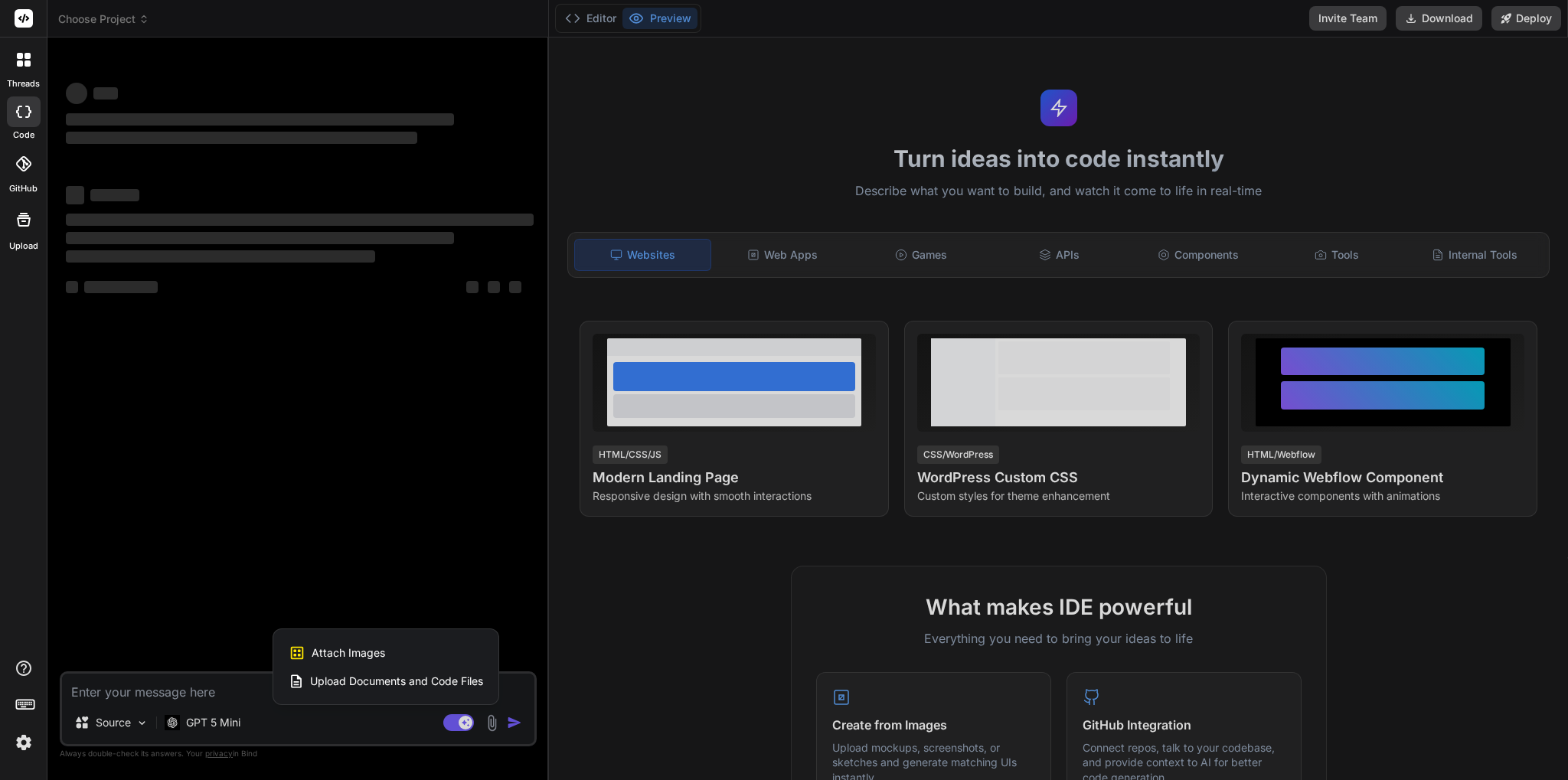
click at [340, 678] on span "Upload Documents and Code Files" at bounding box center [397, 682] width 173 height 16
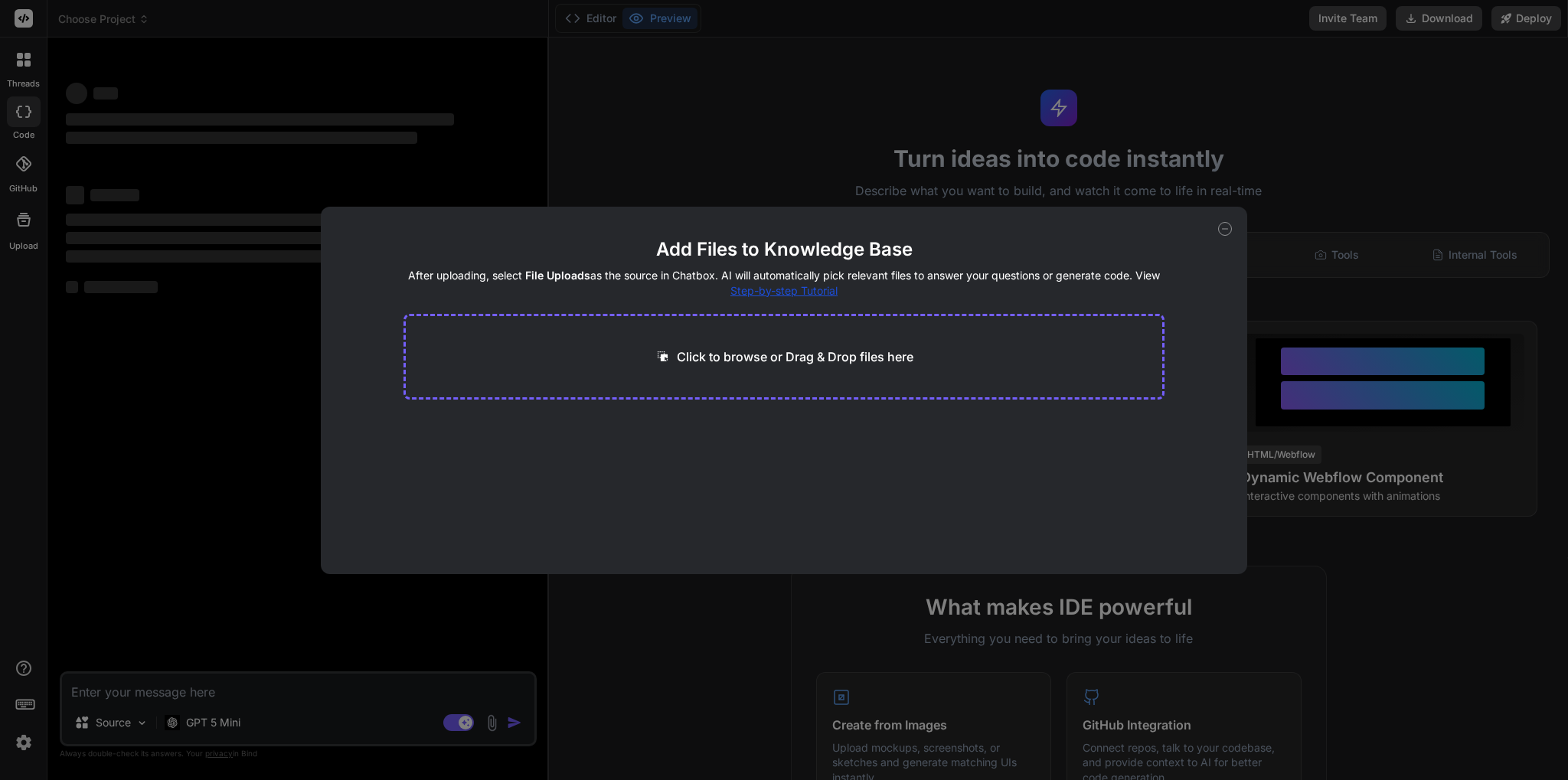
type textarea "x"
click at [768, 356] on p "Click to browse or Drag & Drop files here" at bounding box center [795, 357] width 237 height 19
type input "C:\fakepath\fulfillment-inv-new-comma (1).xlsx"
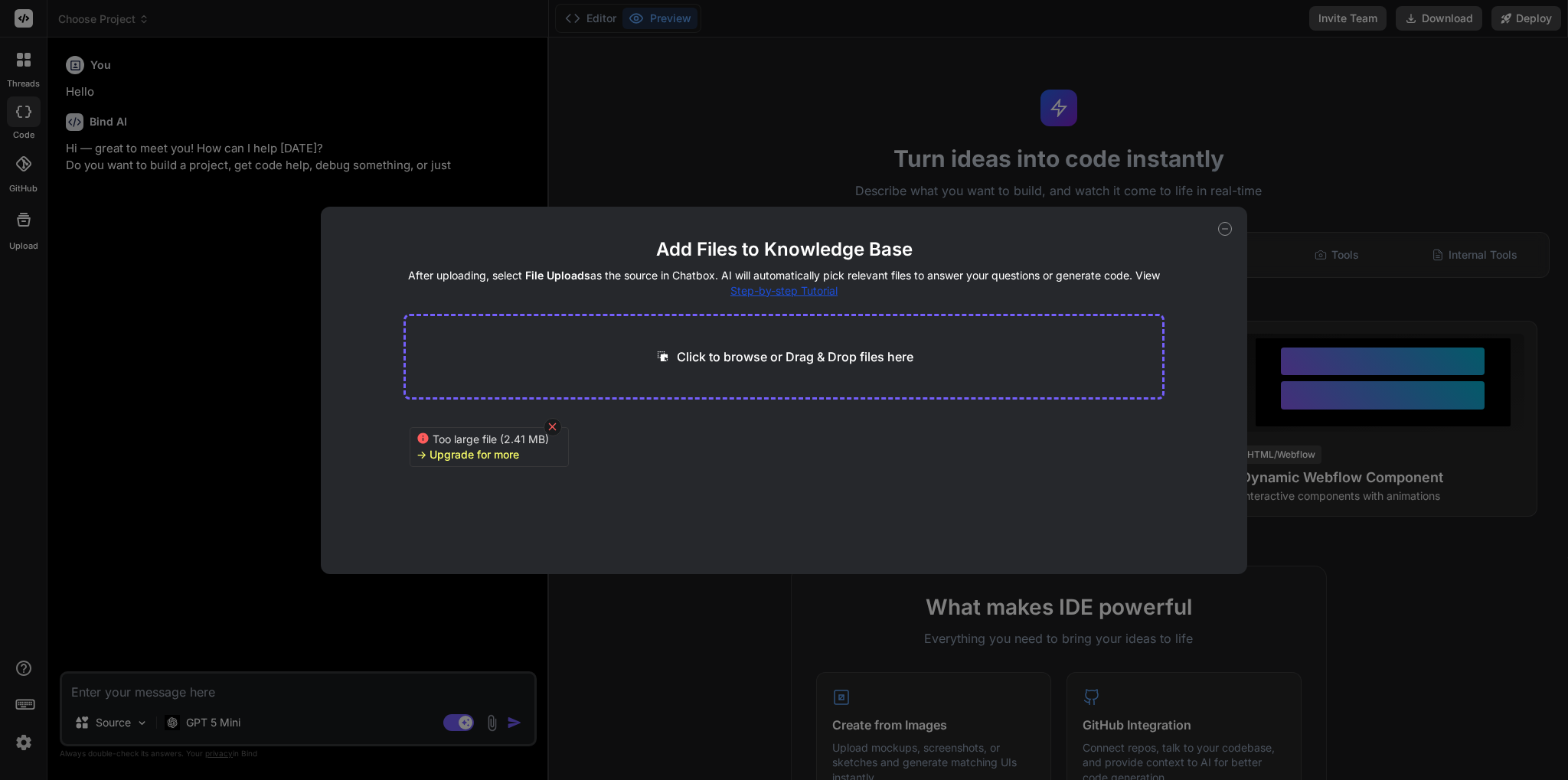
click at [553, 429] on icon at bounding box center [552, 426] width 13 height 13
click at [1228, 234] on icon at bounding box center [1225, 229] width 14 height 14
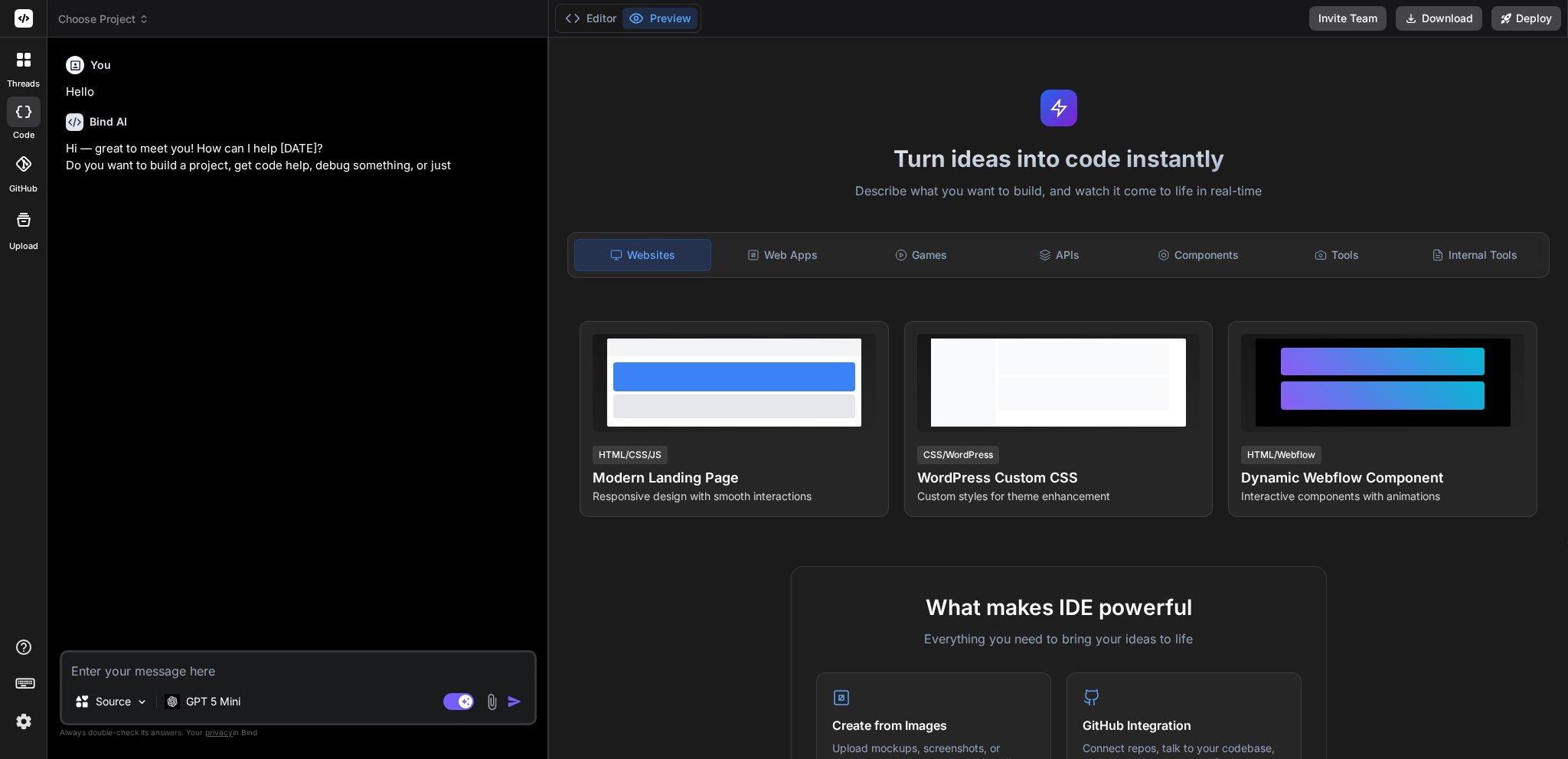
type textarea "x"
